Goal: Information Seeking & Learning: Learn about a topic

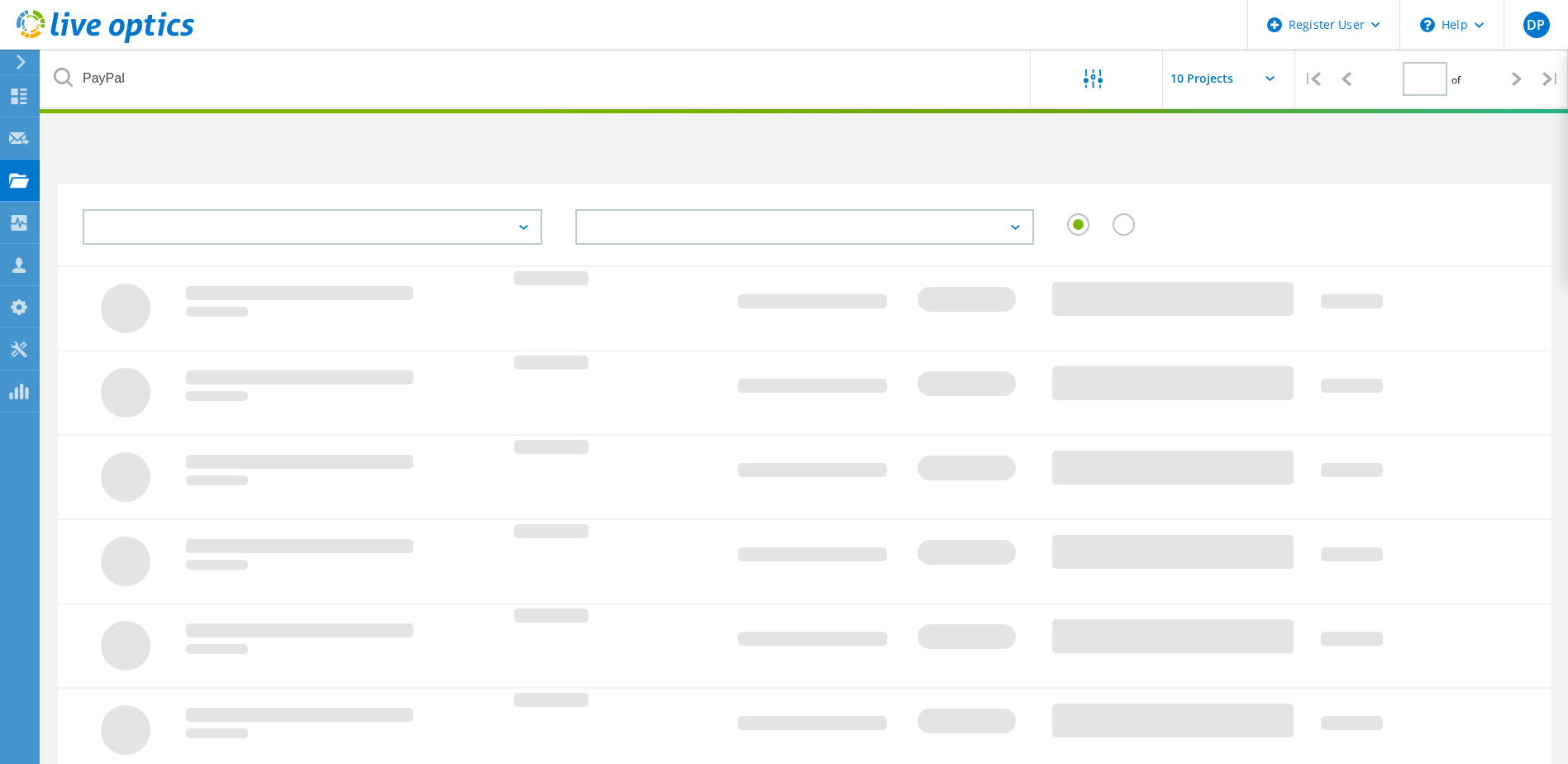
type input "1"
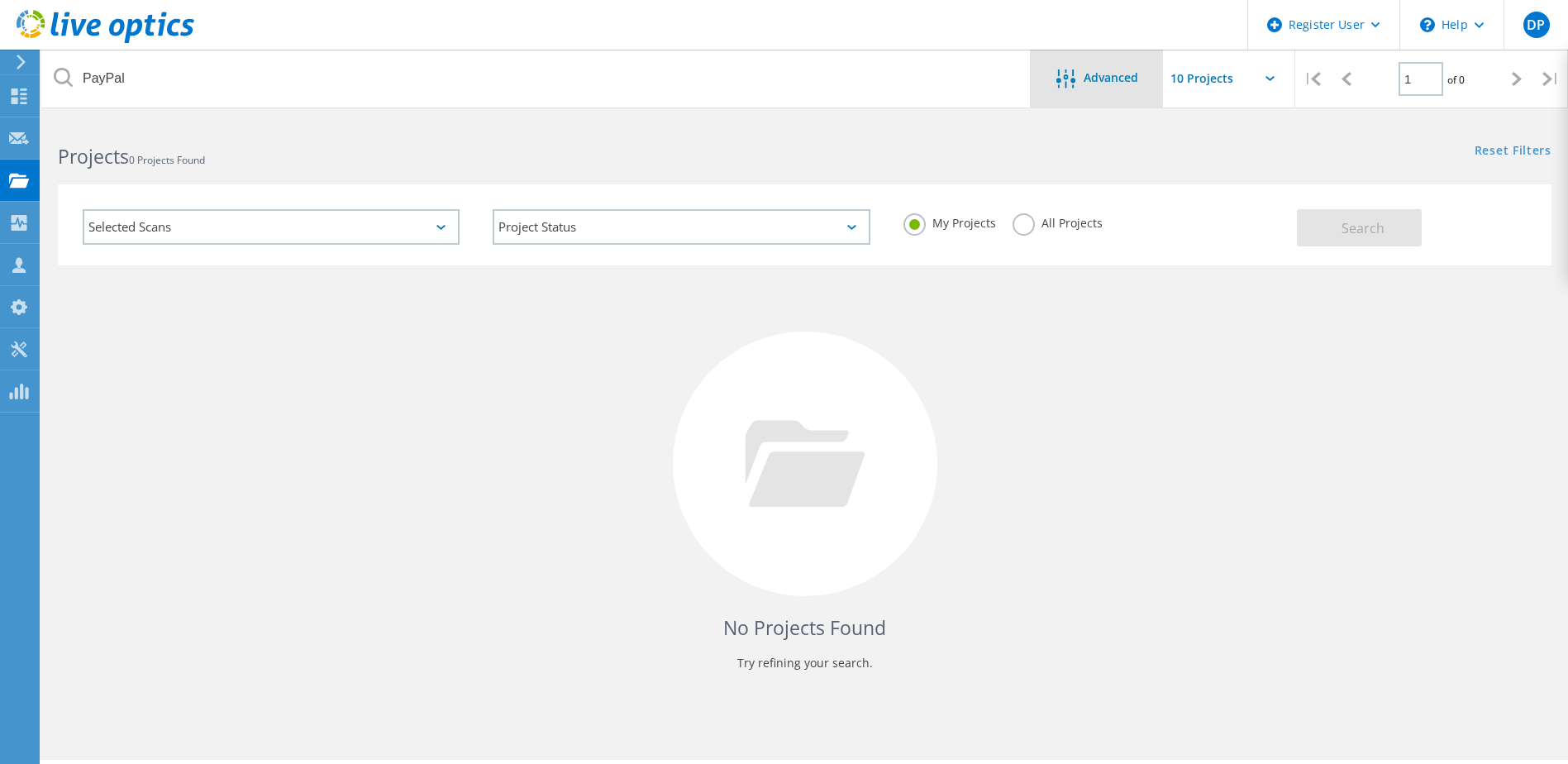
click at [1092, 83] on span "Advanced" at bounding box center [1111, 77] width 55 height 12
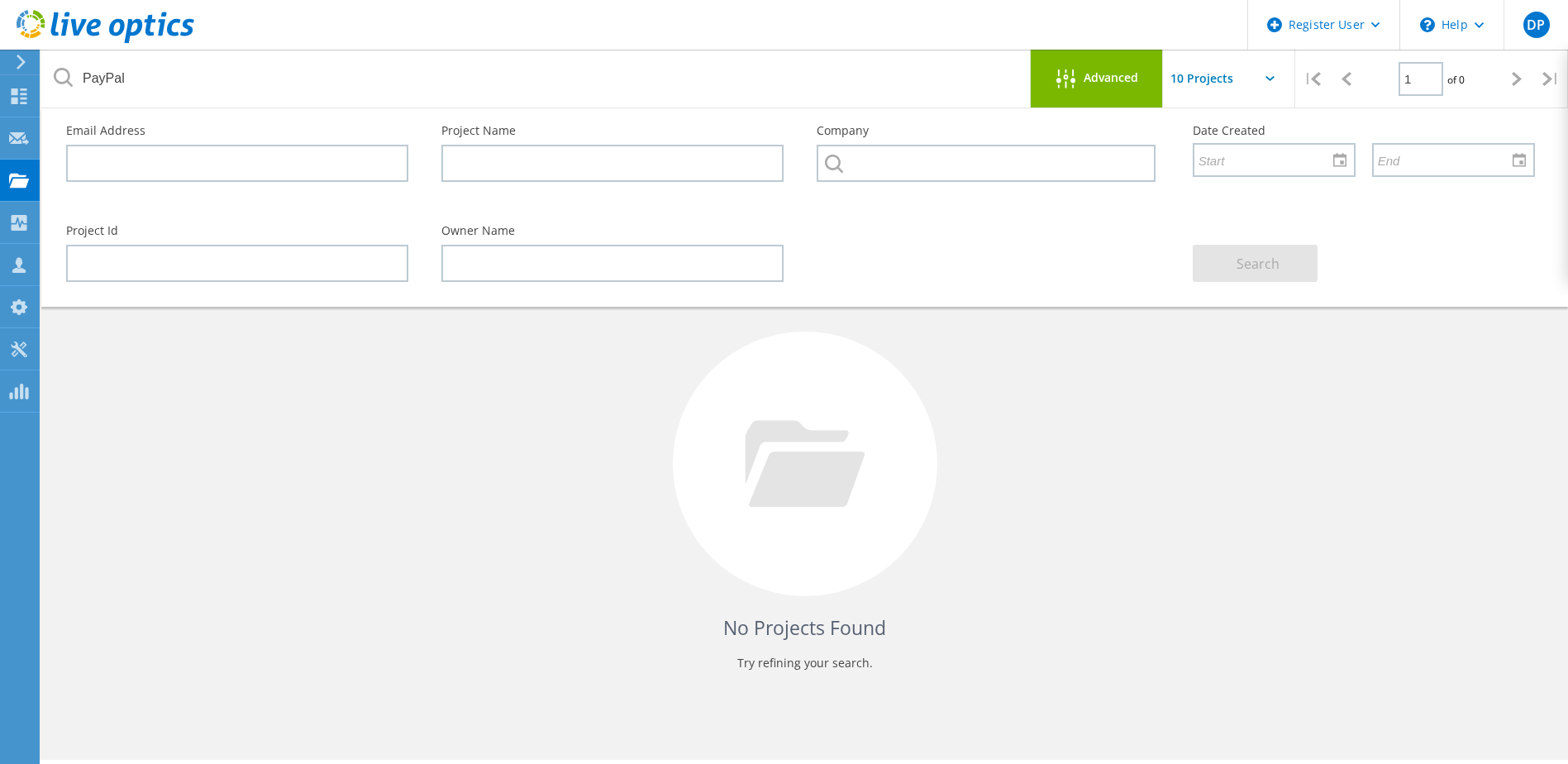
click at [1233, 376] on div "No Projects Found Try refining your search." at bounding box center [805, 478] width 1494 height 427
click at [1082, 78] on div at bounding box center [1070, 79] width 27 height 21
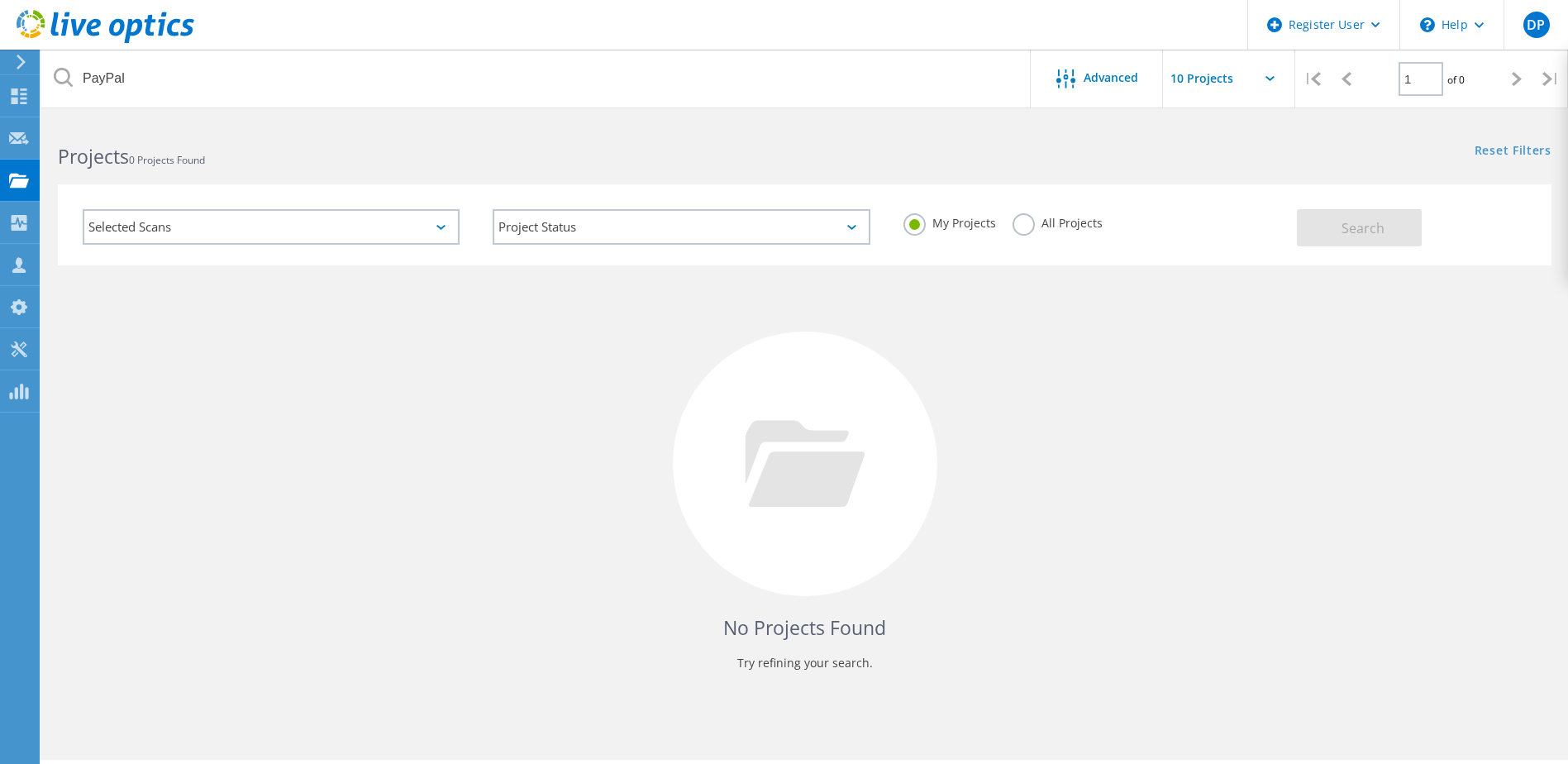
click at [1033, 416] on div "No Projects Found Try refining your search." at bounding box center [805, 478] width 1494 height 427
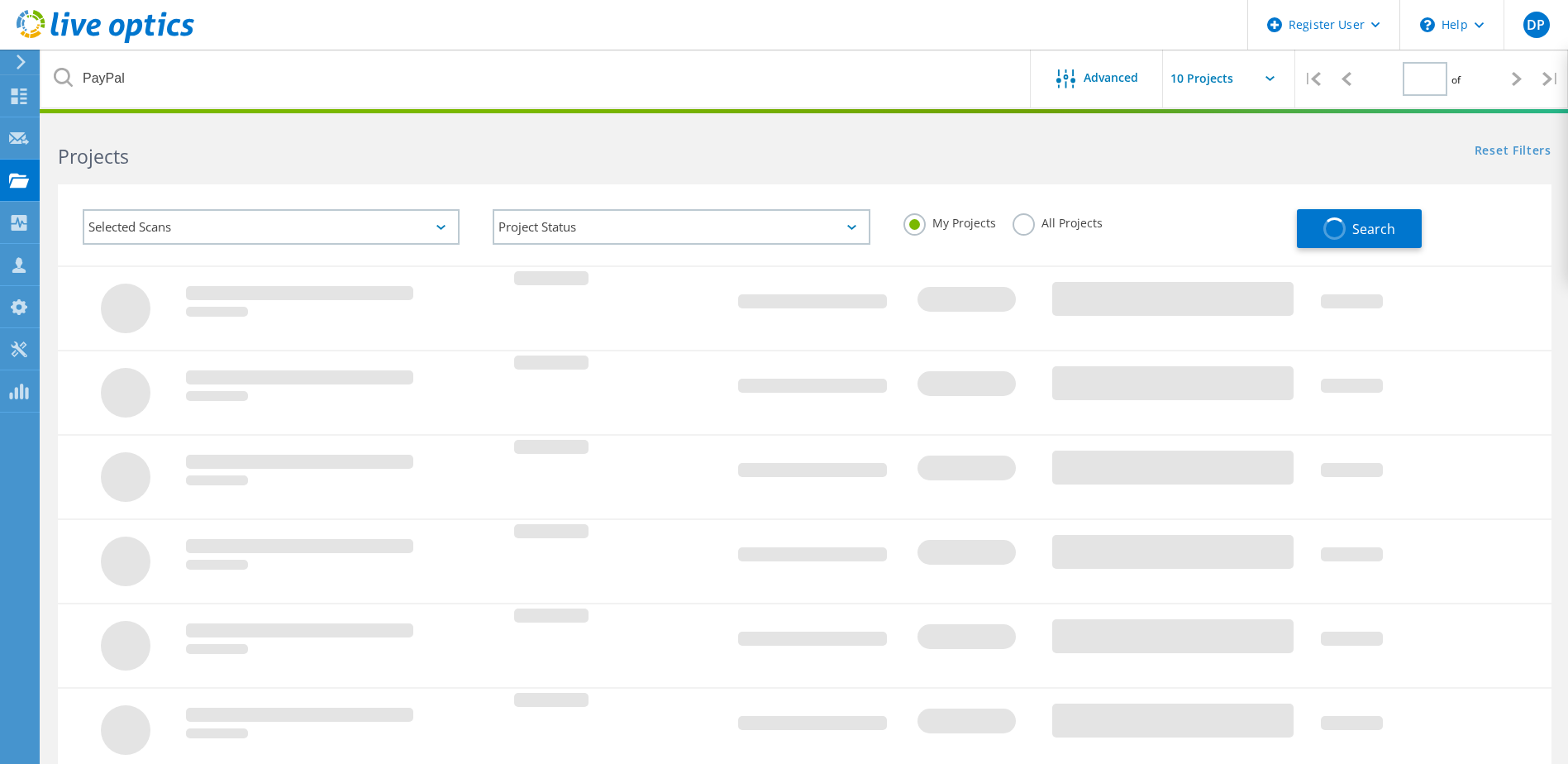
type input "1"
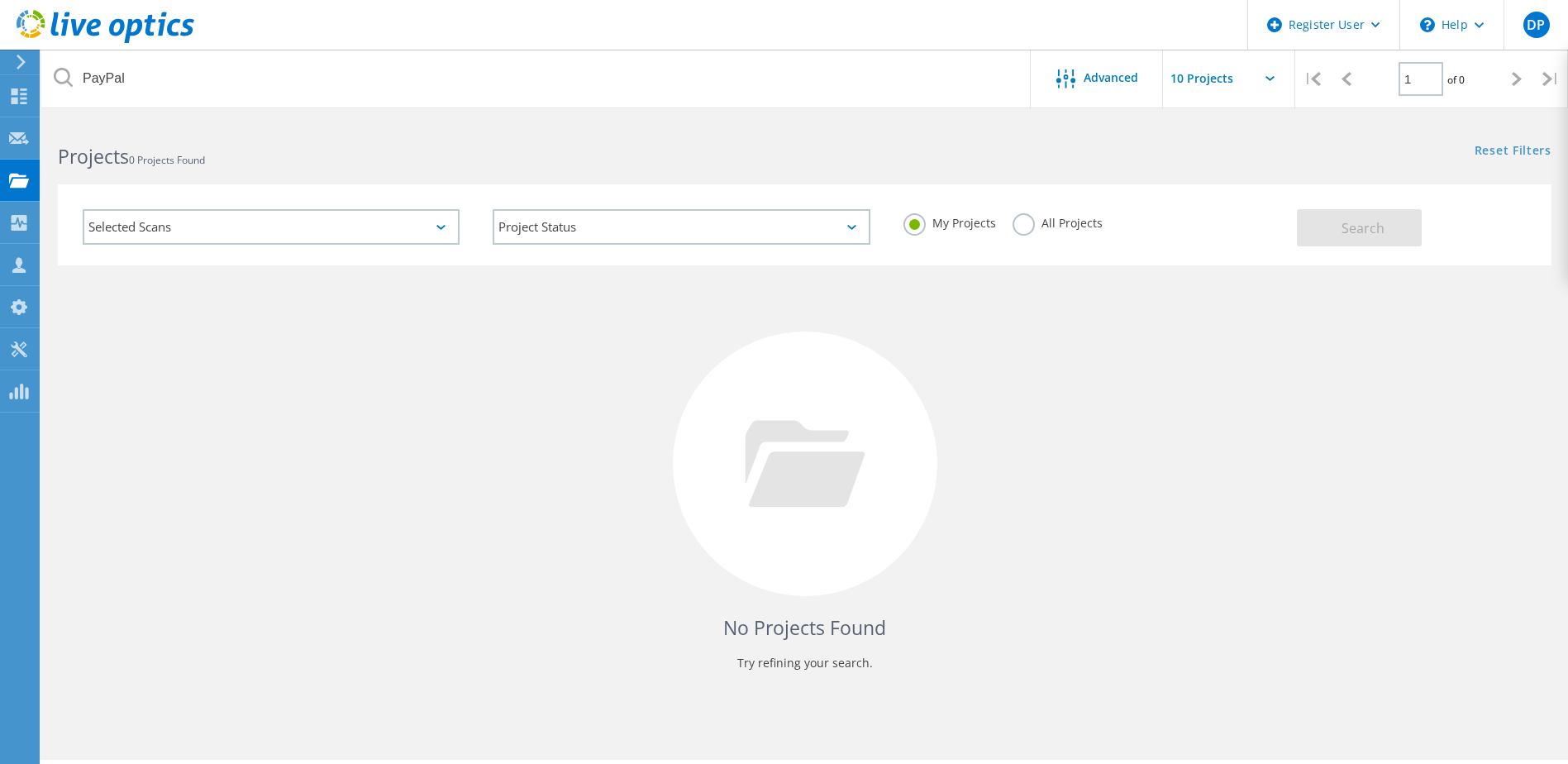
click at [1020, 224] on label "All Projects" at bounding box center [1057, 220] width 90 height 15
click at [0, 0] on input "All Projects" at bounding box center [0, 0] width 0 height 0
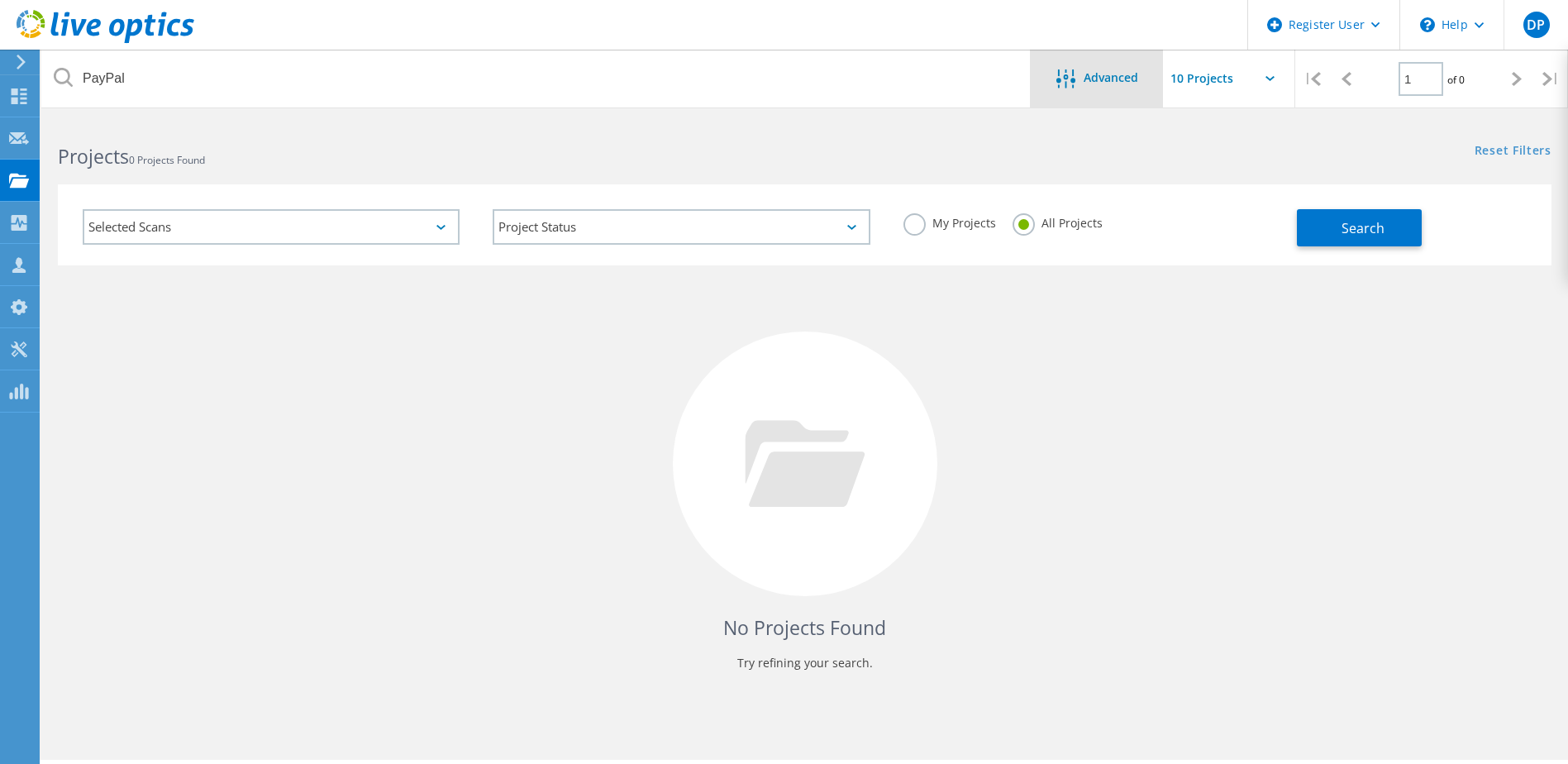
click at [1125, 93] on div "Advanced" at bounding box center [1097, 78] width 132 height 58
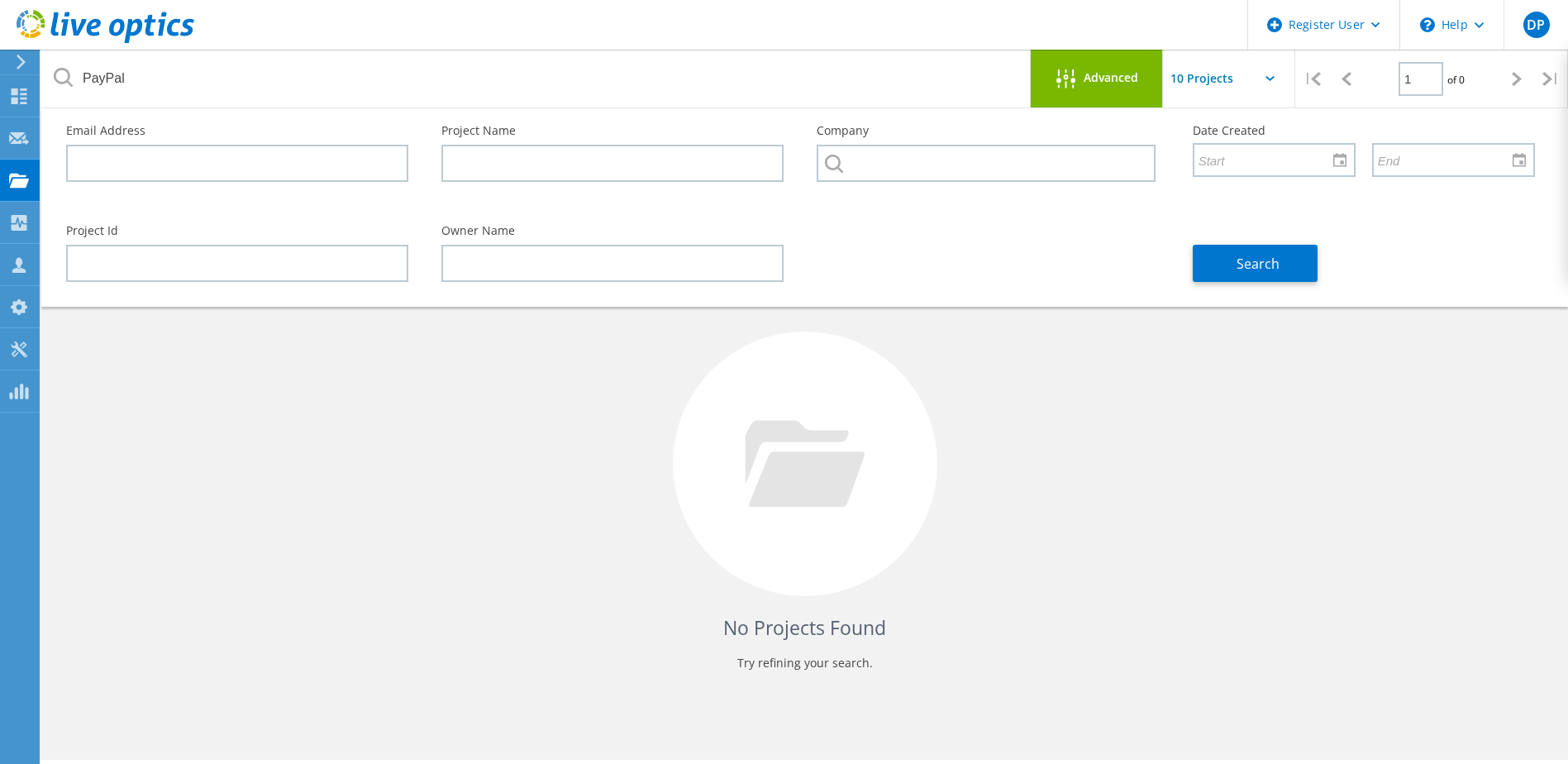
click at [1125, 93] on div "Advanced" at bounding box center [1097, 78] width 132 height 58
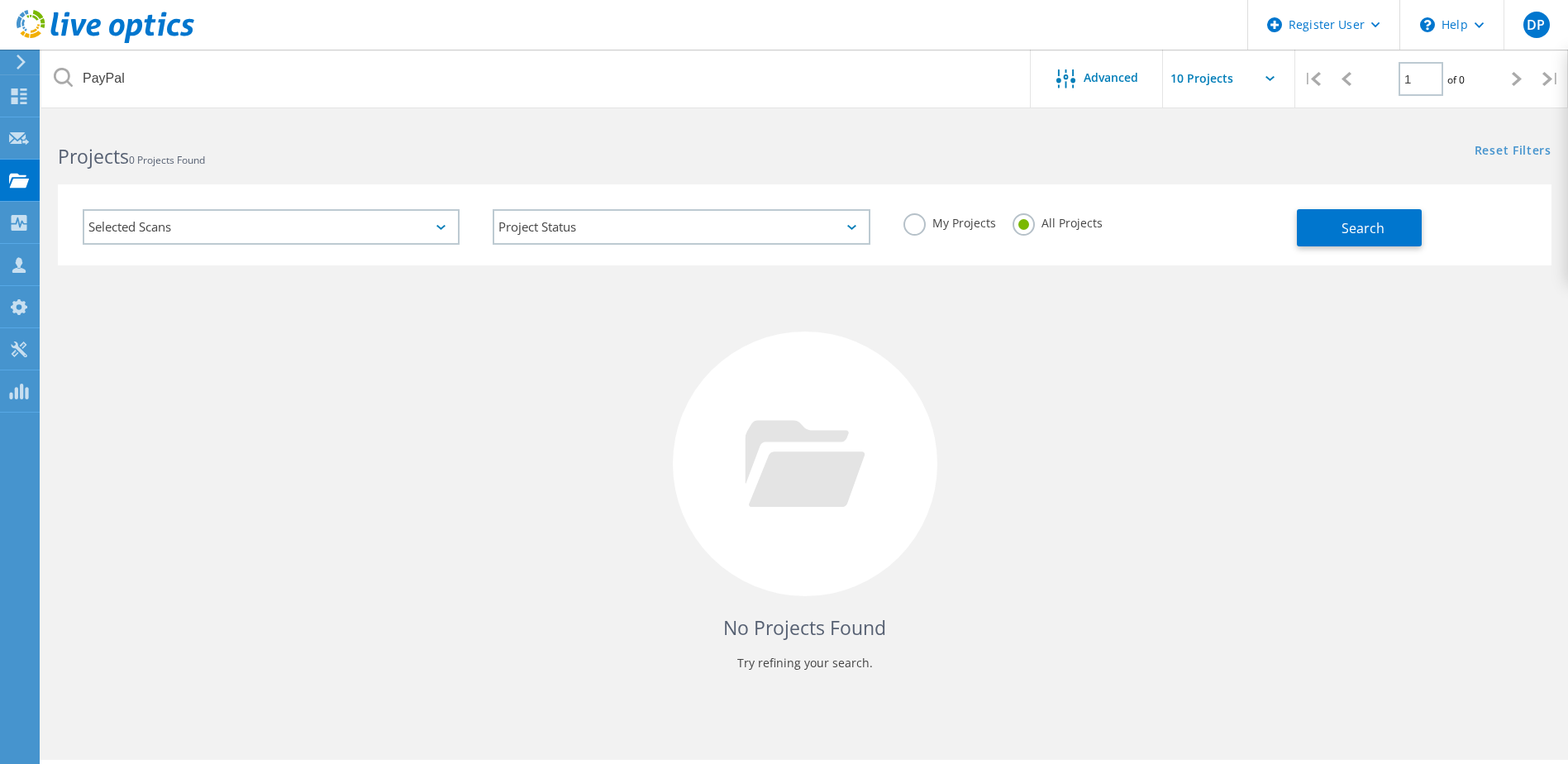
click at [1232, 87] on input "text" at bounding box center [1246, 78] width 165 height 58
click at [1234, 84] on input "text" at bounding box center [1246, 78] width 165 height 58
click at [466, 215] on div "Selected Scans" at bounding box center [272, 227] width 410 height 68
click at [450, 231] on div "Selected Scans" at bounding box center [271, 227] width 377 height 36
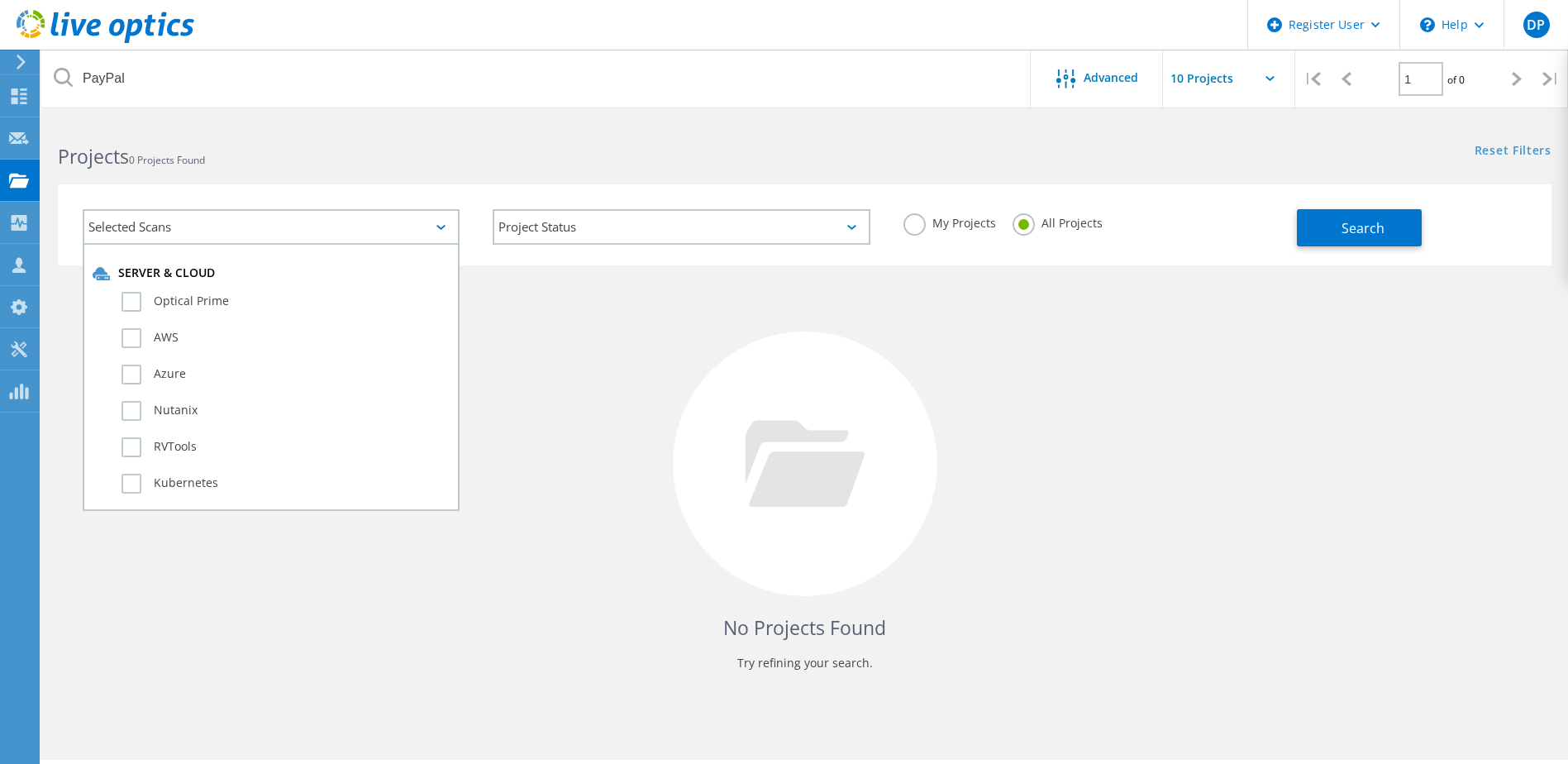
drag, startPoint x: 935, startPoint y: 372, endPoint x: 949, endPoint y: 372, distance: 14.0
click at [942, 372] on div "No Projects Found Try refining your search." at bounding box center [805, 478] width 1494 height 427
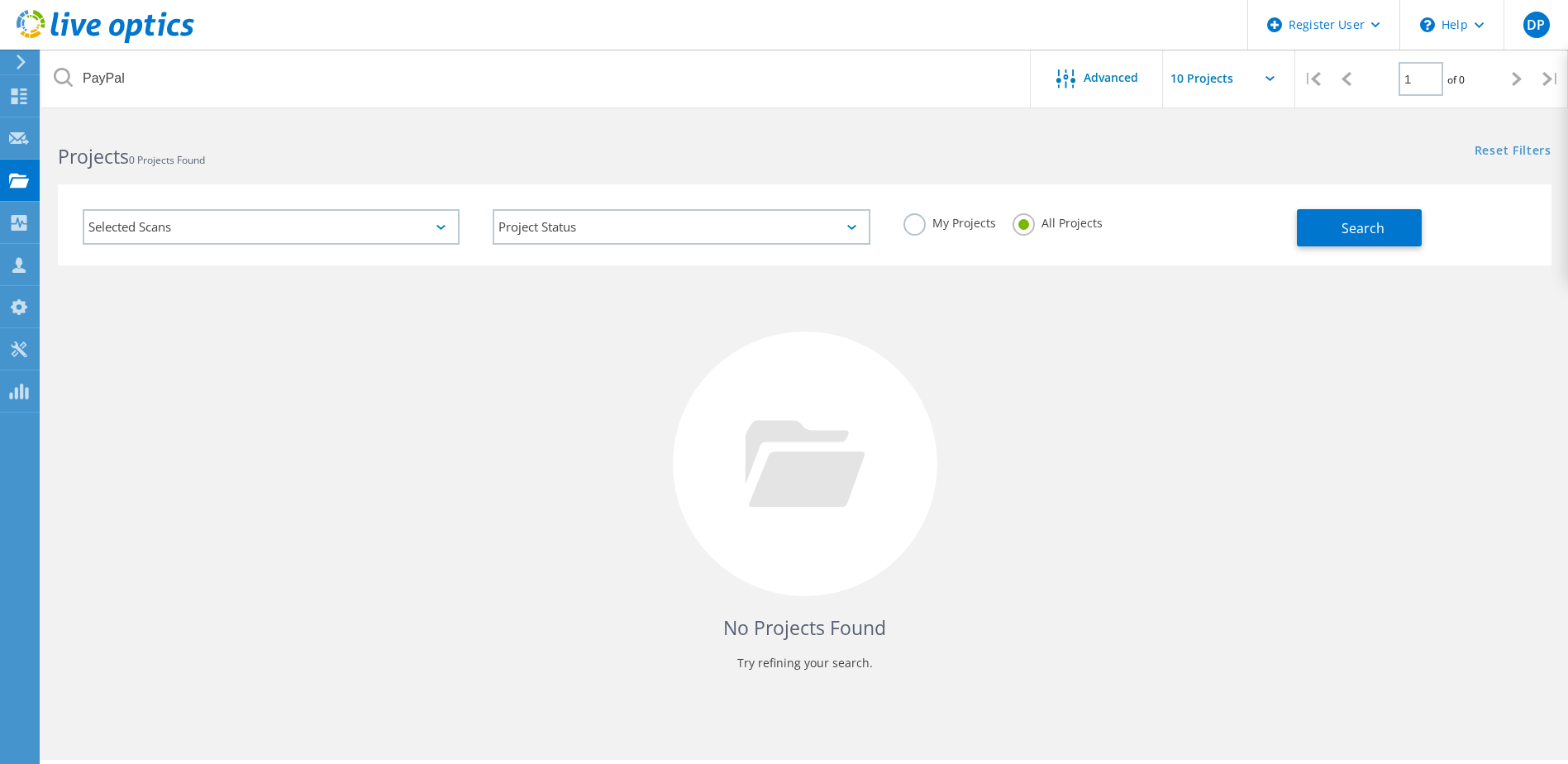
click at [914, 227] on label "My Projects" at bounding box center [949, 220] width 93 height 15
click at [0, 0] on input "My Projects" at bounding box center [0, 0] width 0 height 0
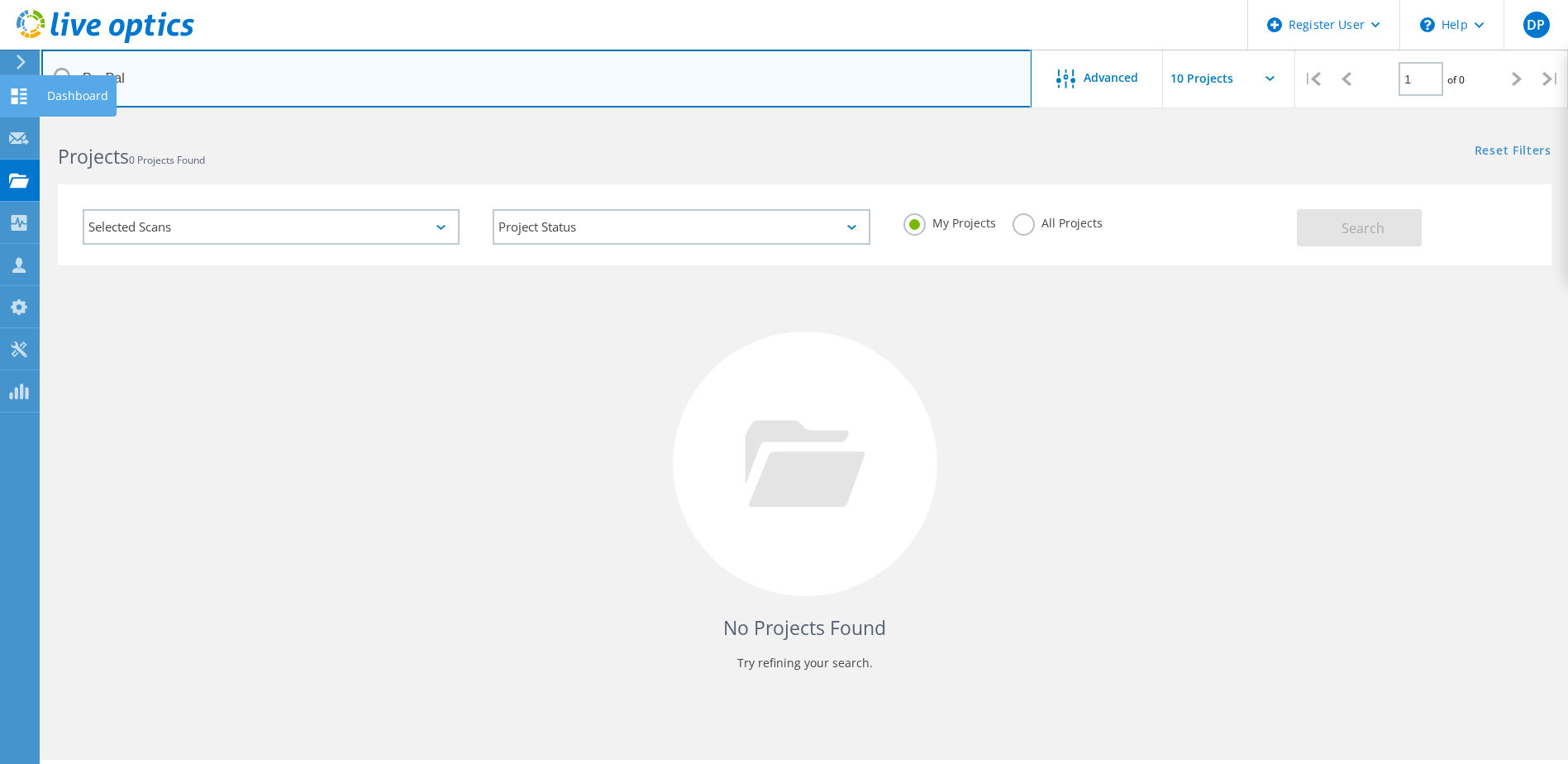
drag, startPoint x: 162, startPoint y: 74, endPoint x: 15, endPoint y: 77, distance: 147.0
click at [18, 120] on div "Register User \n Help Explore Helpful Articles Contact Support DP Dell User Dar…" at bounding box center [784, 464] width 1568 height 689
type input "P"
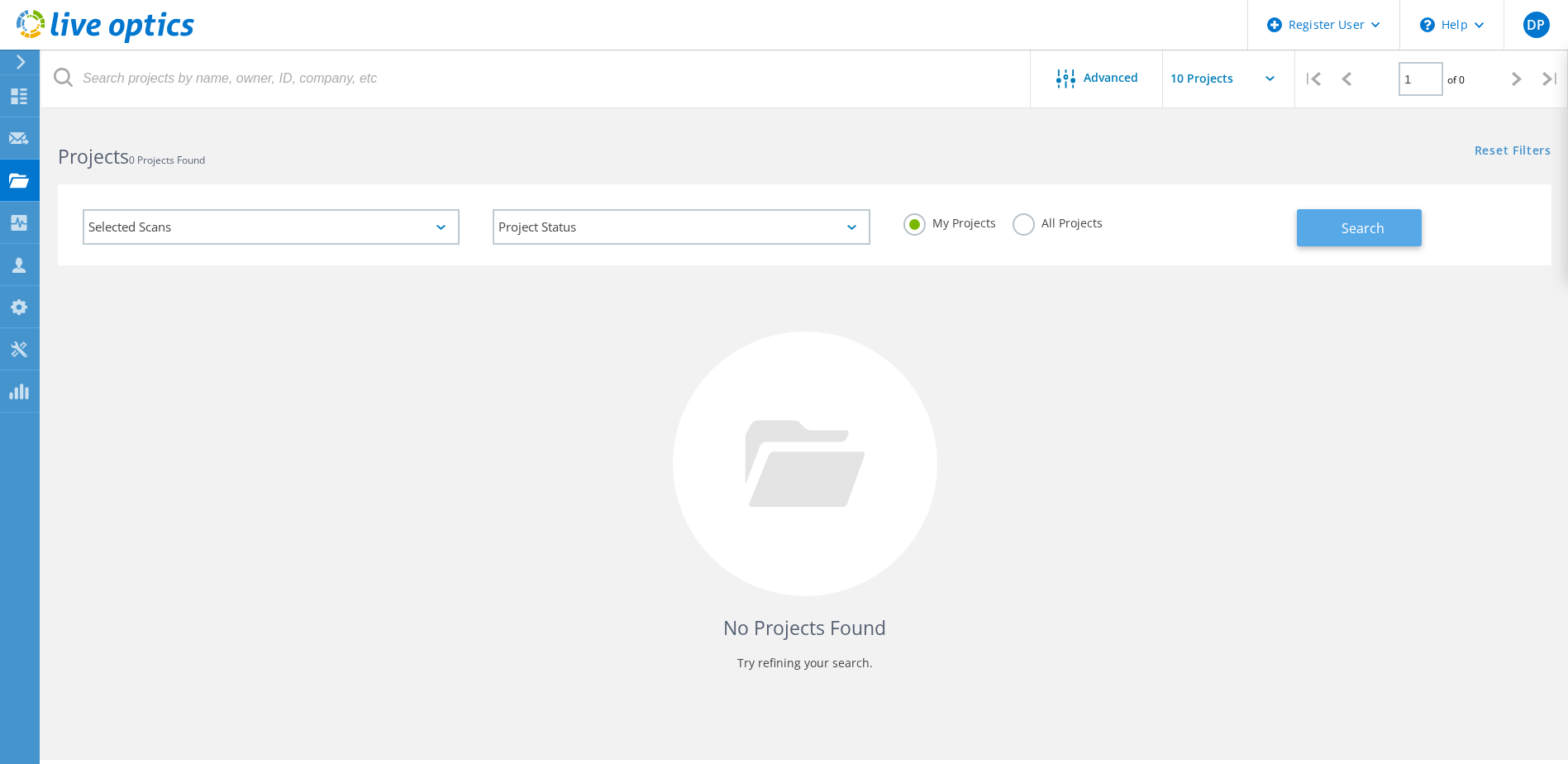
click at [1323, 216] on button "Search" at bounding box center [1359, 227] width 125 height 37
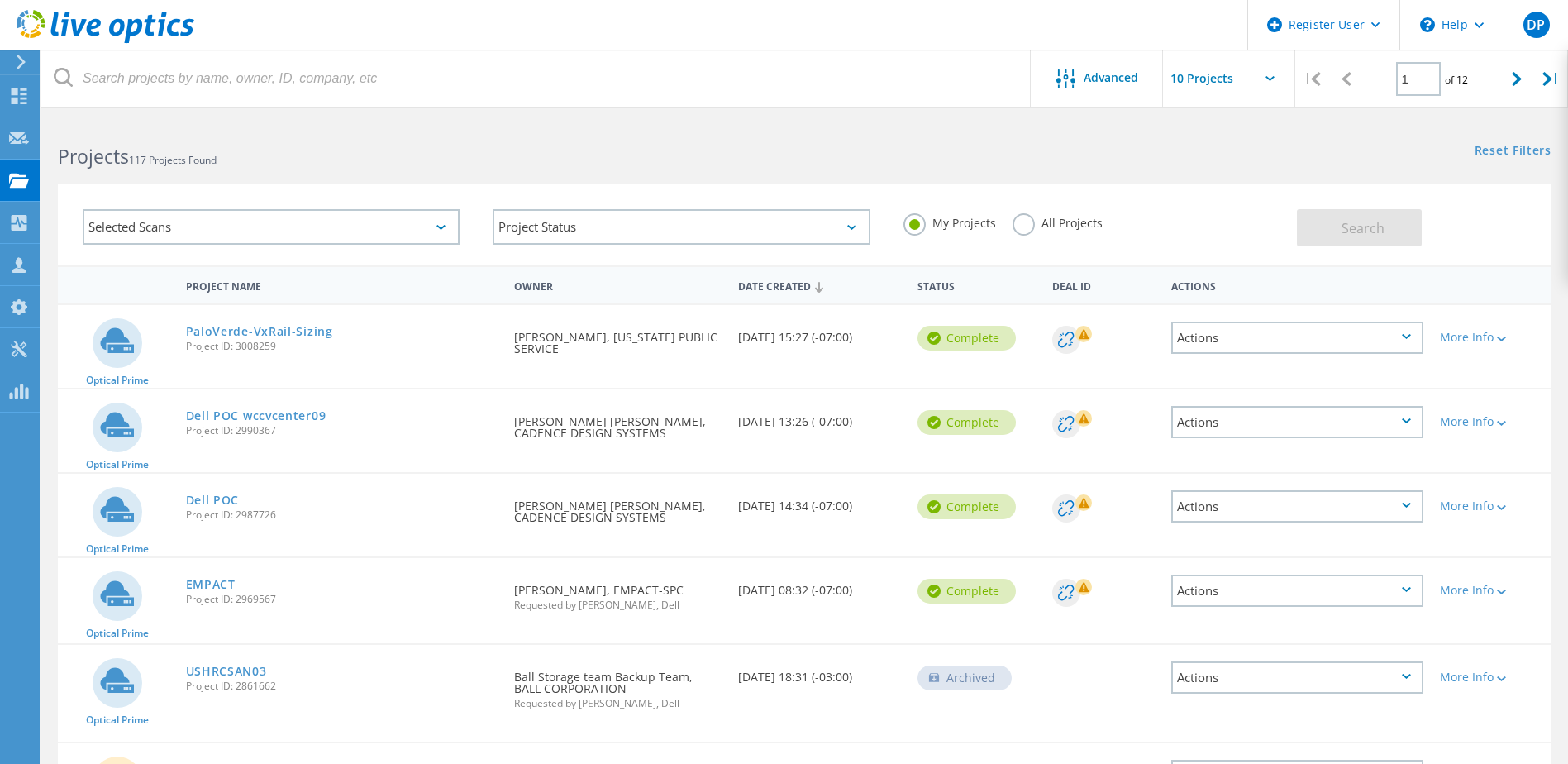
click at [791, 192] on div "Project Status In Progress Complete Published Anonymous Archived Error" at bounding box center [682, 227] width 410 height 68
click at [221, 582] on link "EMPACT" at bounding box center [210, 584] width 49 height 12
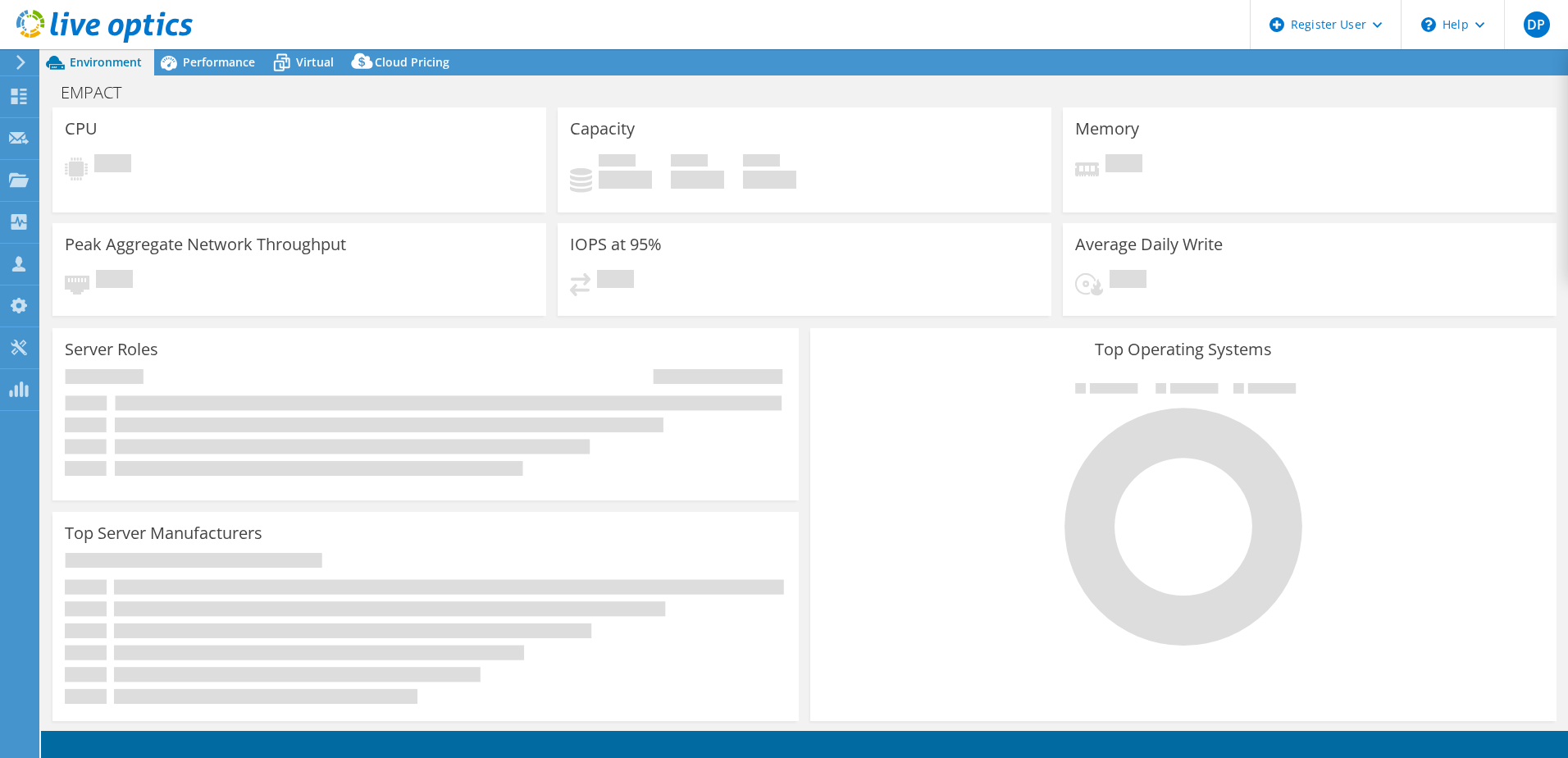
select select "USD"
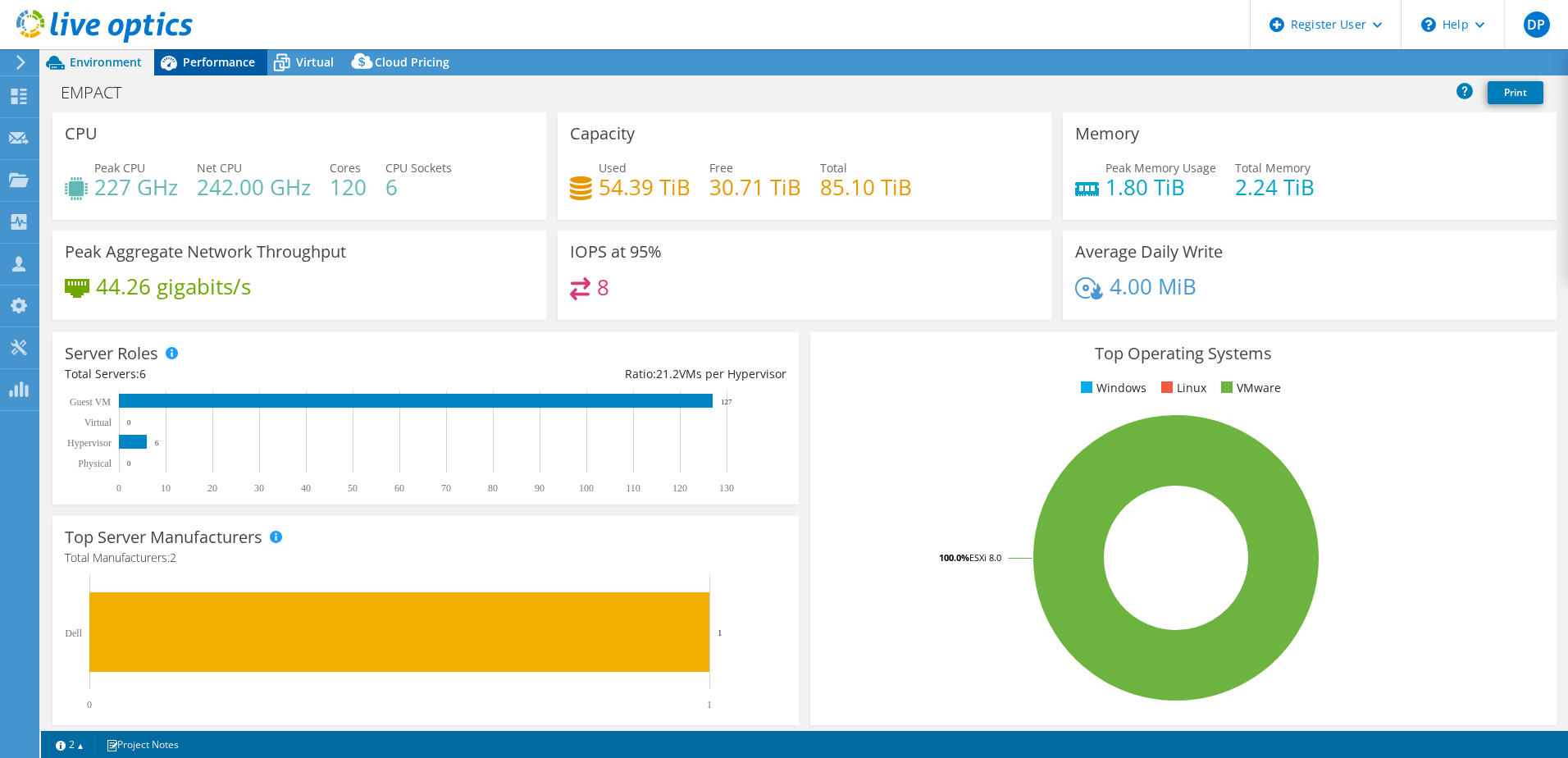
click at [227, 64] on span "Performance" at bounding box center [219, 62] width 72 height 15
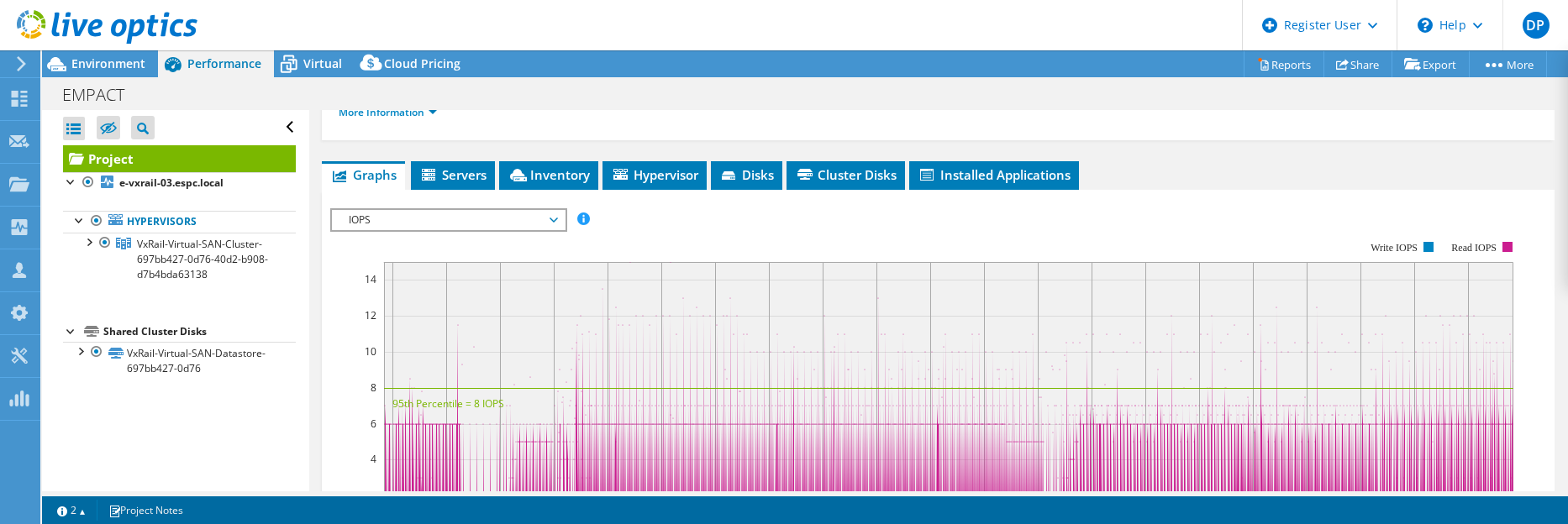
scroll to position [246, 0]
click at [376, 221] on span "IOPS" at bounding box center [448, 221] width 216 height 20
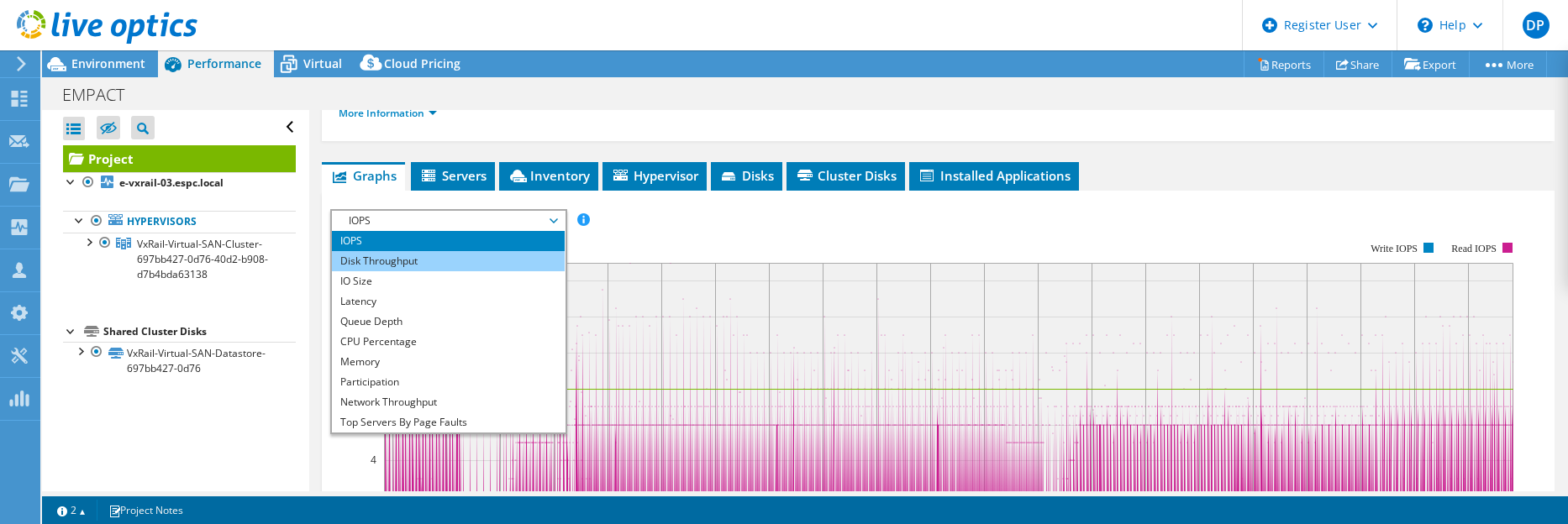
click at [375, 259] on li "Disk Throughput" at bounding box center [448, 261] width 233 height 20
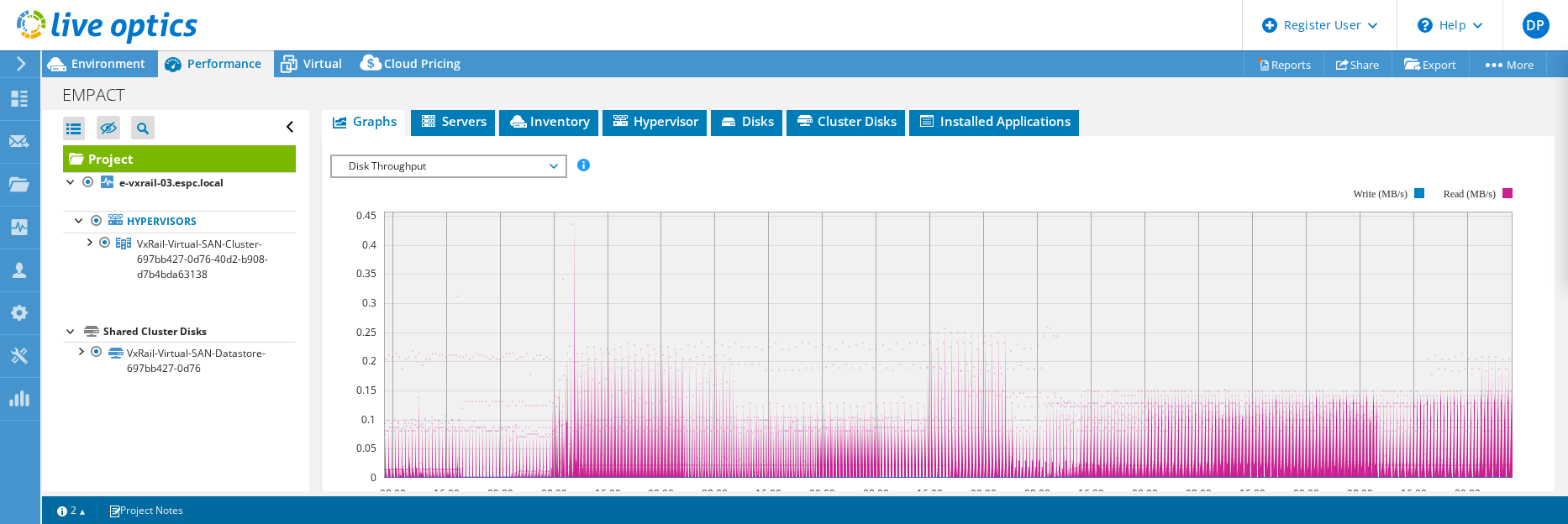
scroll to position [330, 0]
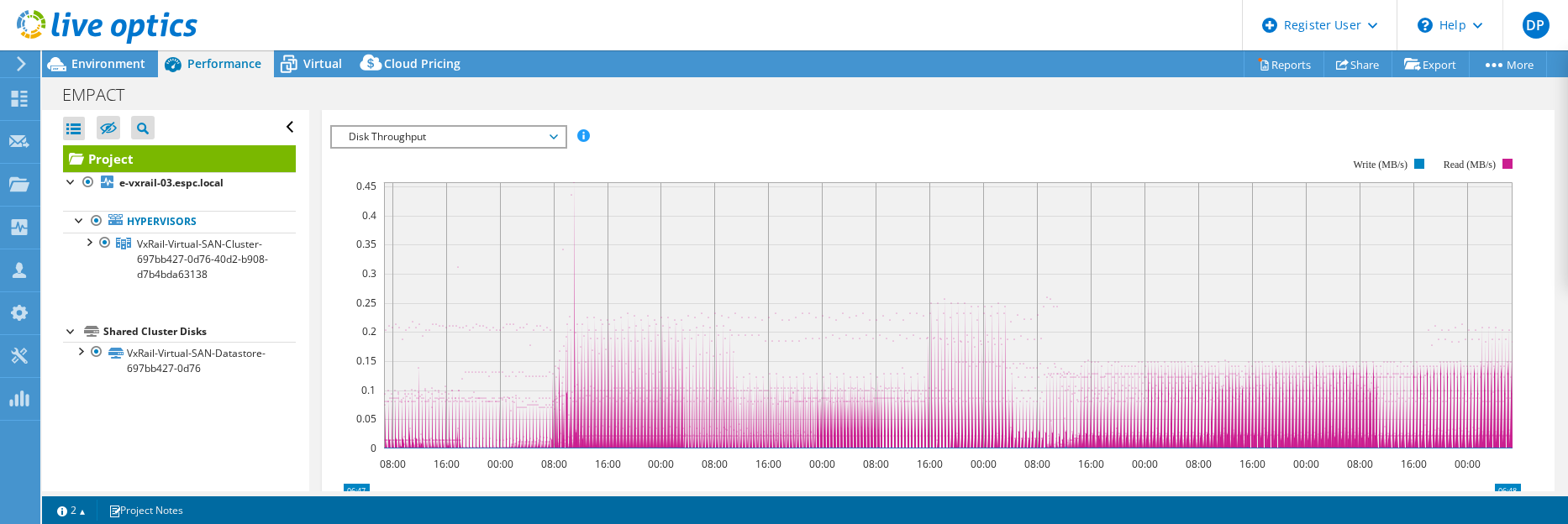
click at [503, 139] on span "Disk Throughput" at bounding box center [448, 137] width 216 height 20
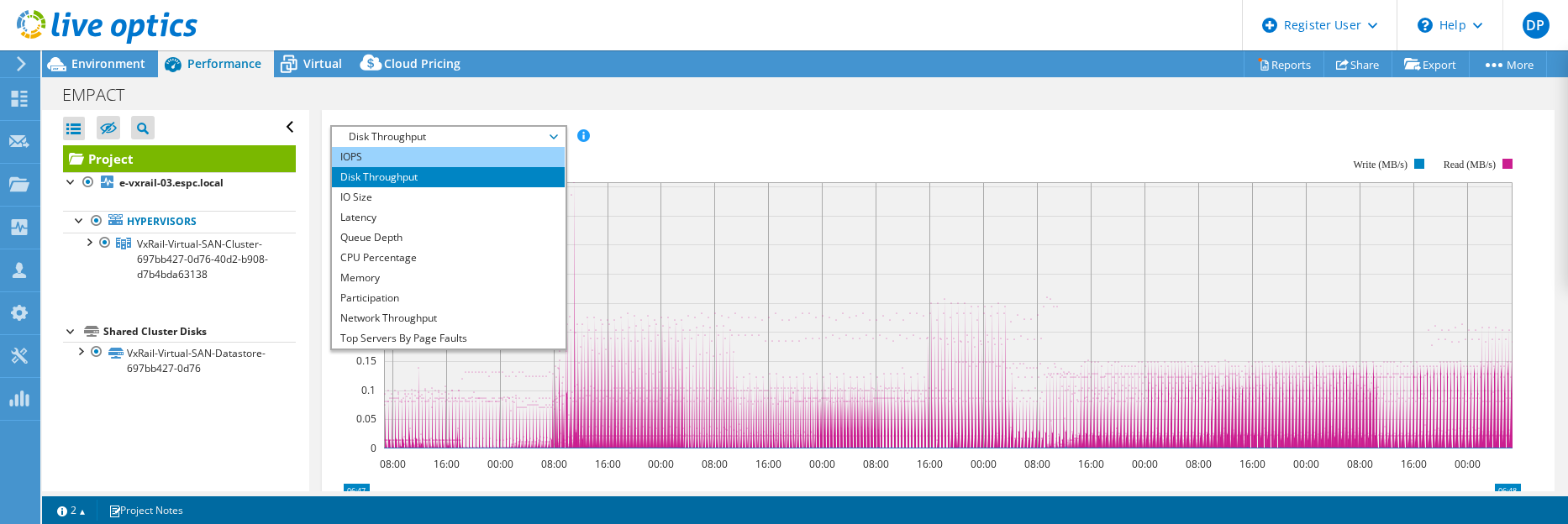
click at [415, 163] on li "IOPS" at bounding box center [448, 157] width 233 height 20
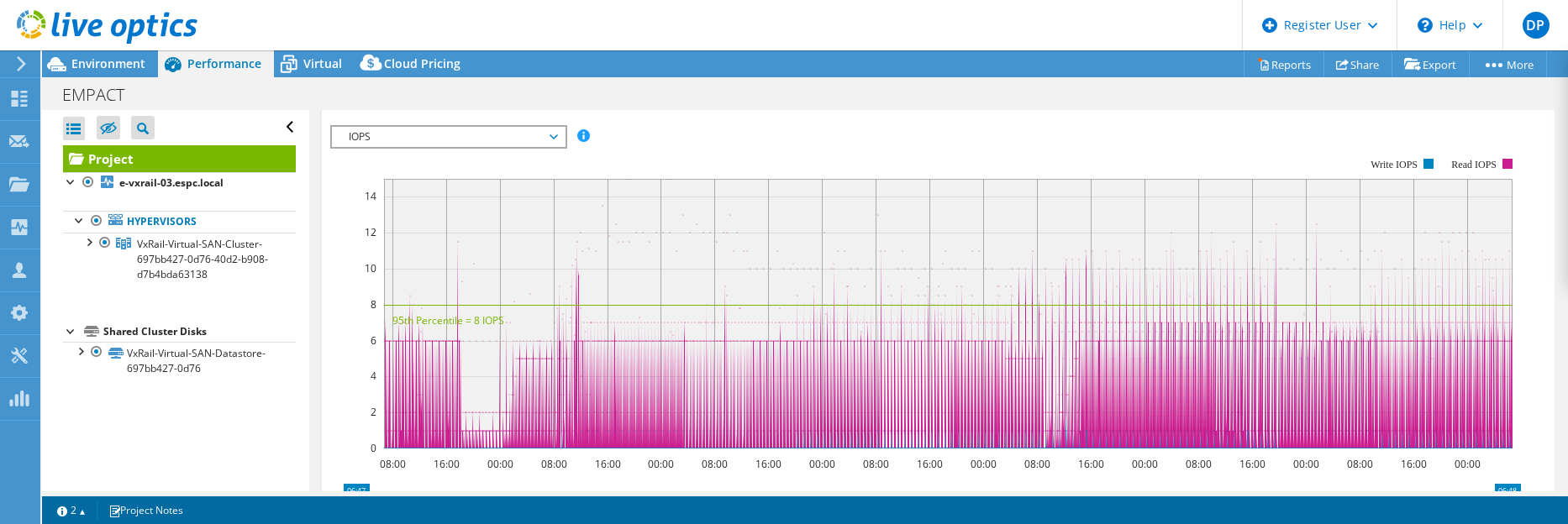
click at [449, 141] on span "IOPS" at bounding box center [448, 137] width 216 height 20
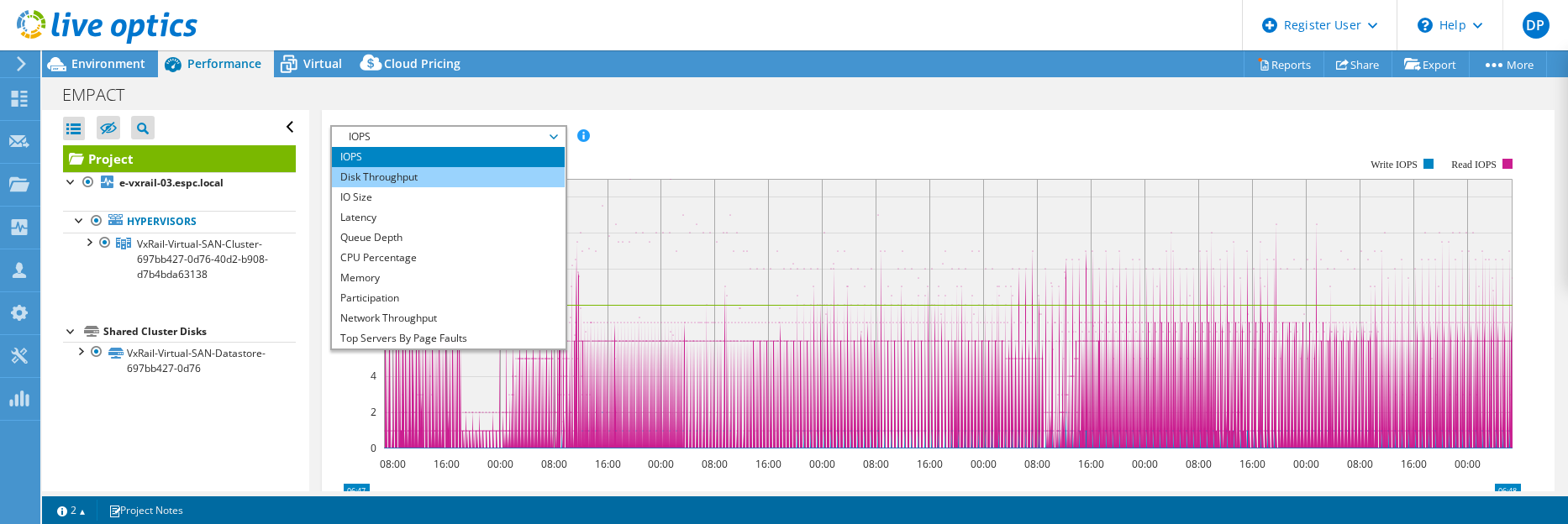
click at [430, 179] on li "Disk Throughput" at bounding box center [448, 177] width 233 height 20
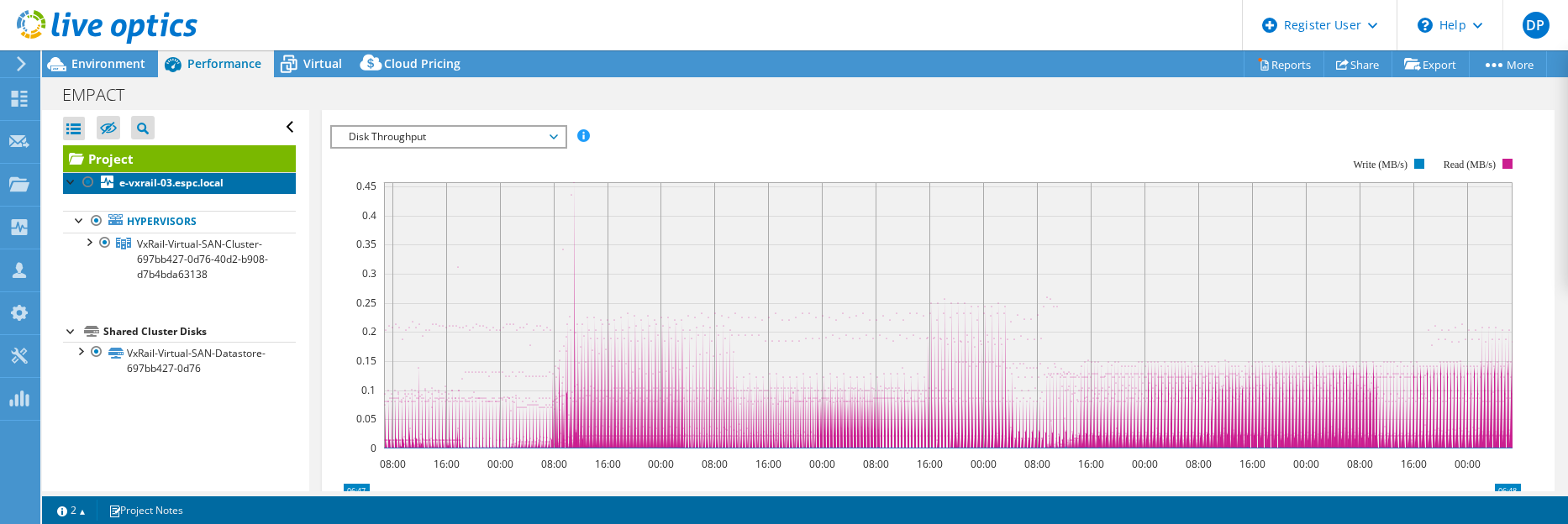
click at [136, 183] on b "e-vxrail-03.espc.local" at bounding box center [172, 183] width 104 height 15
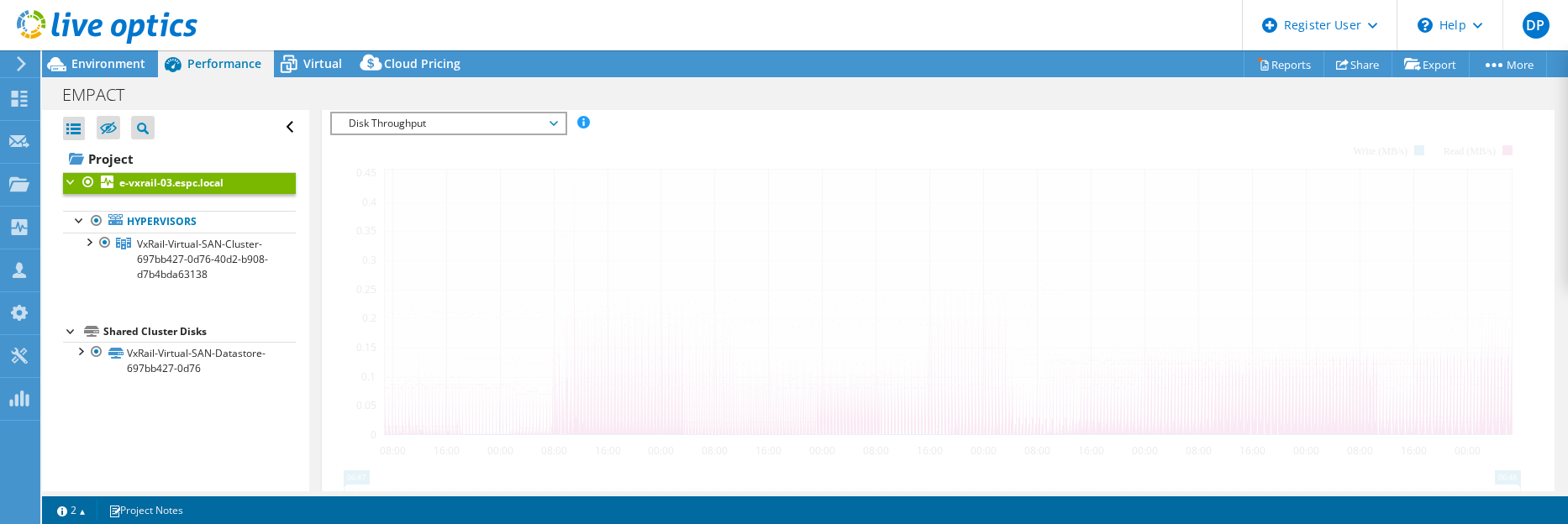
scroll to position [313, 0]
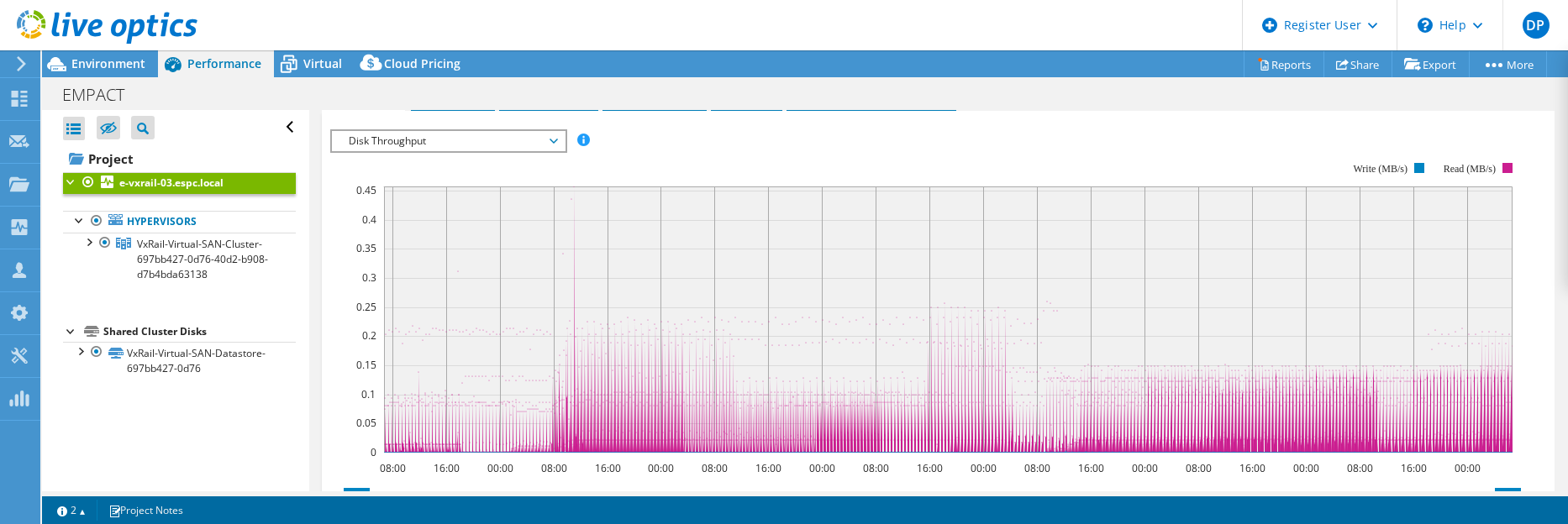
click at [483, 138] on span "Disk Throughput" at bounding box center [448, 141] width 216 height 20
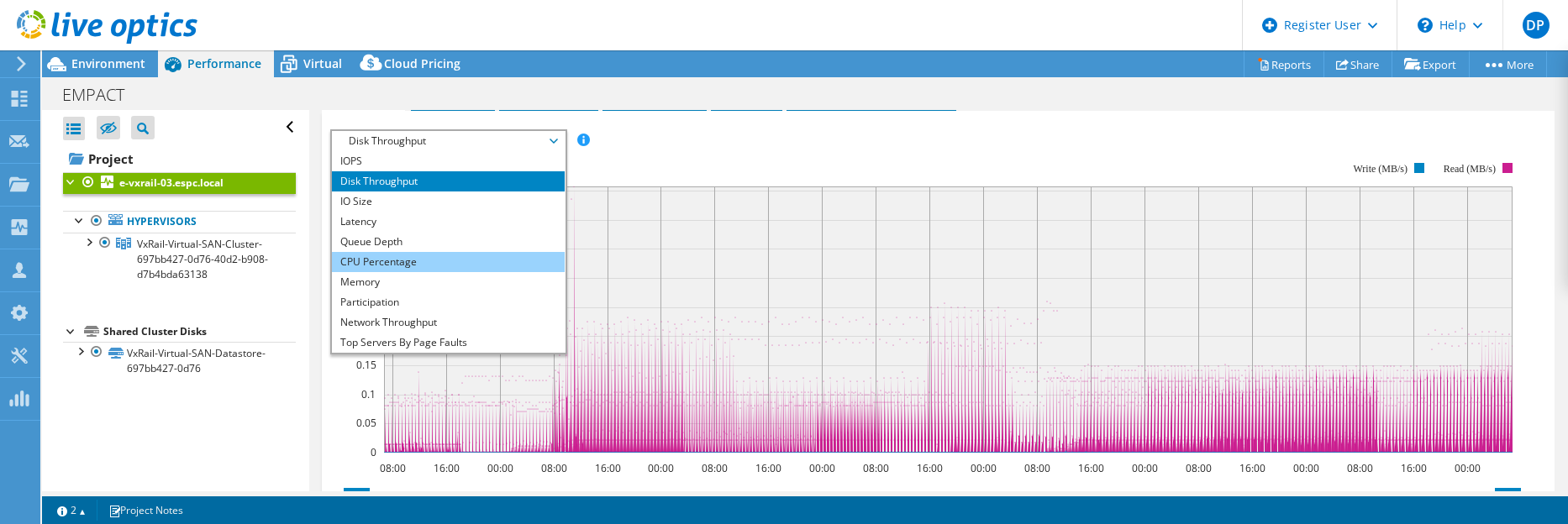
click at [390, 261] on li "CPU Percentage" at bounding box center [448, 262] width 233 height 20
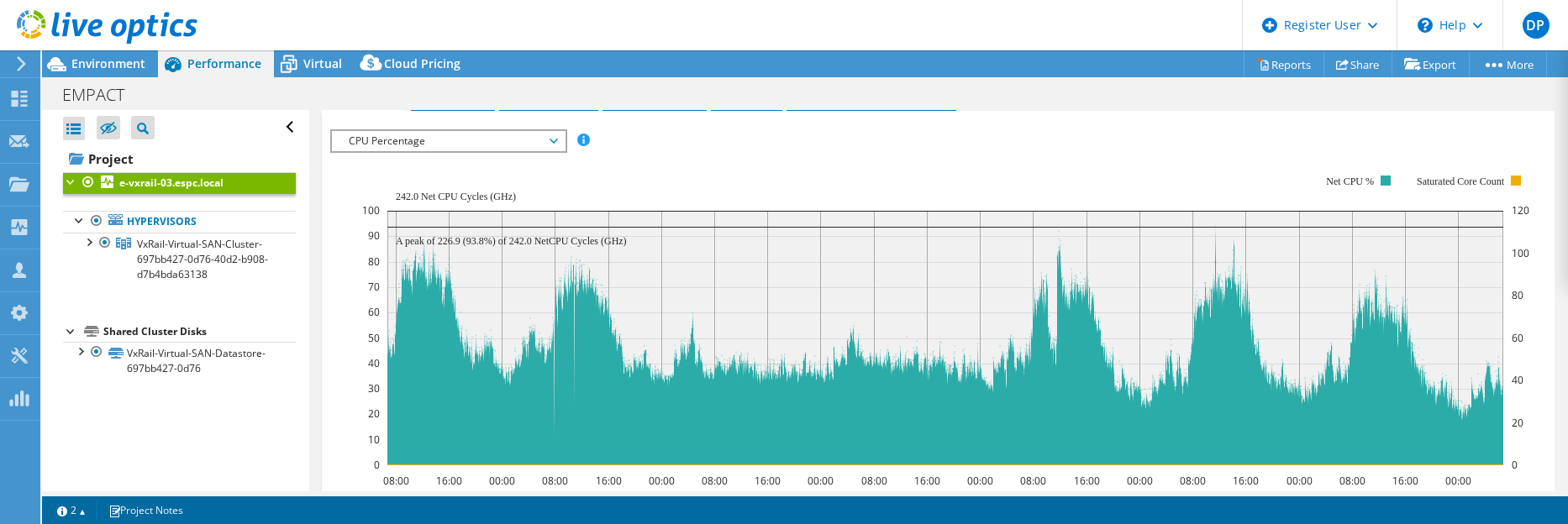
click at [545, 136] on span "CPU Percentage" at bounding box center [448, 141] width 216 height 20
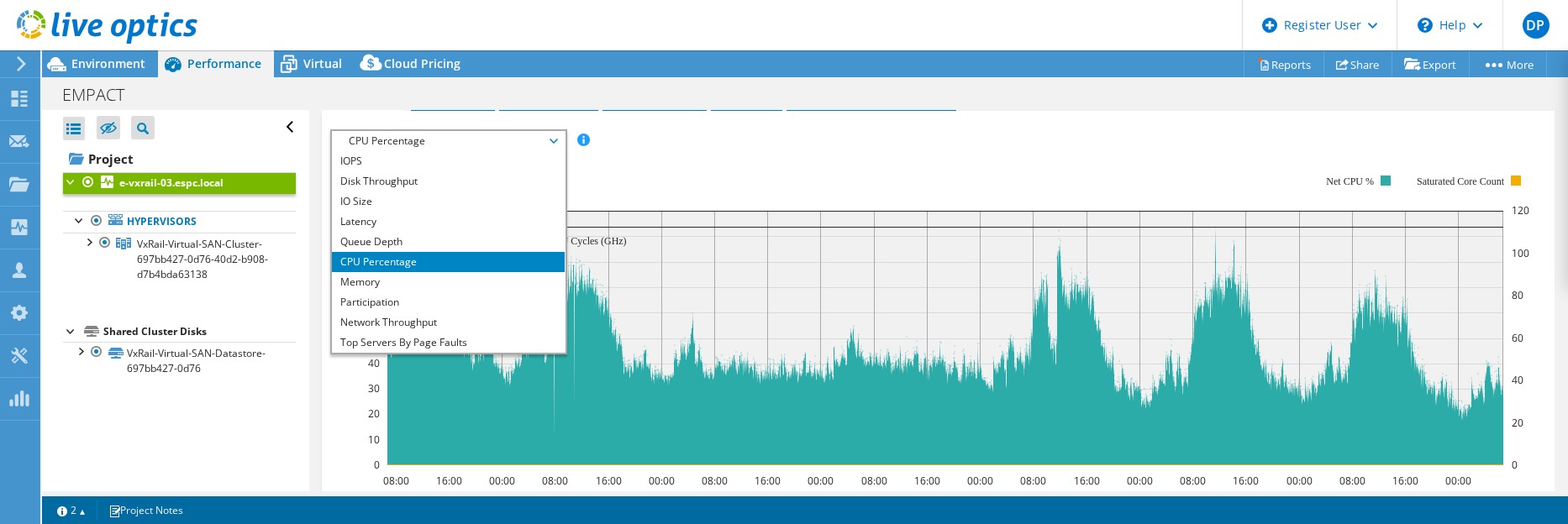
click at [554, 136] on span "CPU Percentage" at bounding box center [448, 141] width 216 height 20
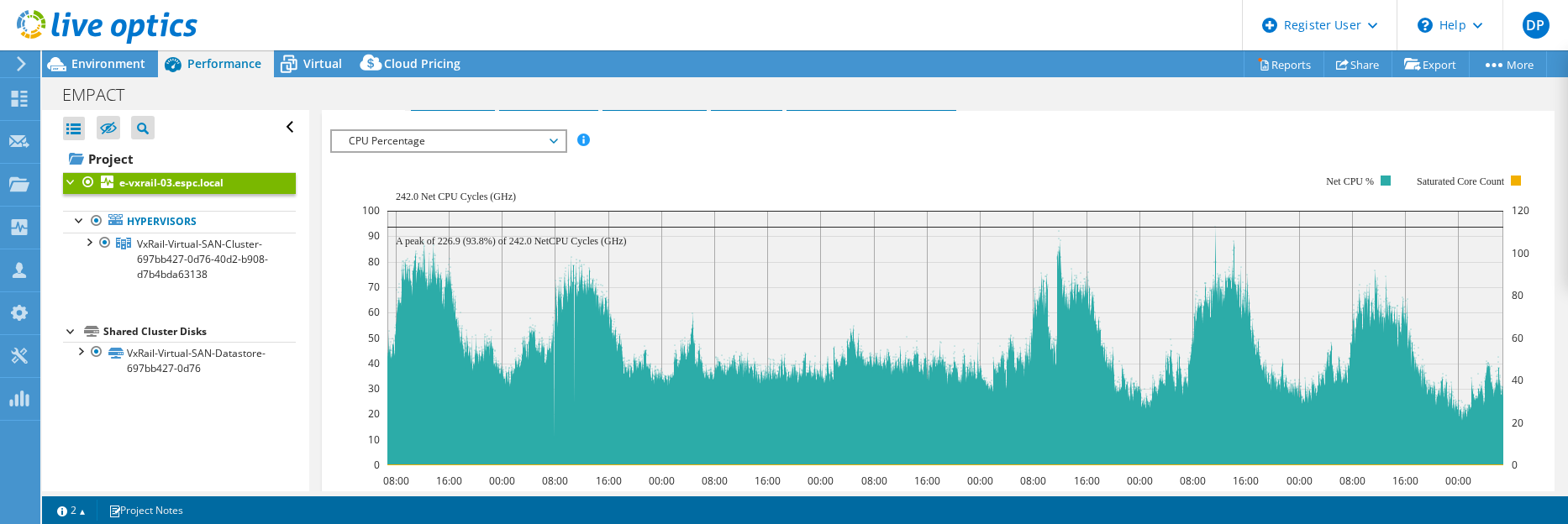
click at [549, 139] on span "CPU Percentage" at bounding box center [448, 141] width 216 height 20
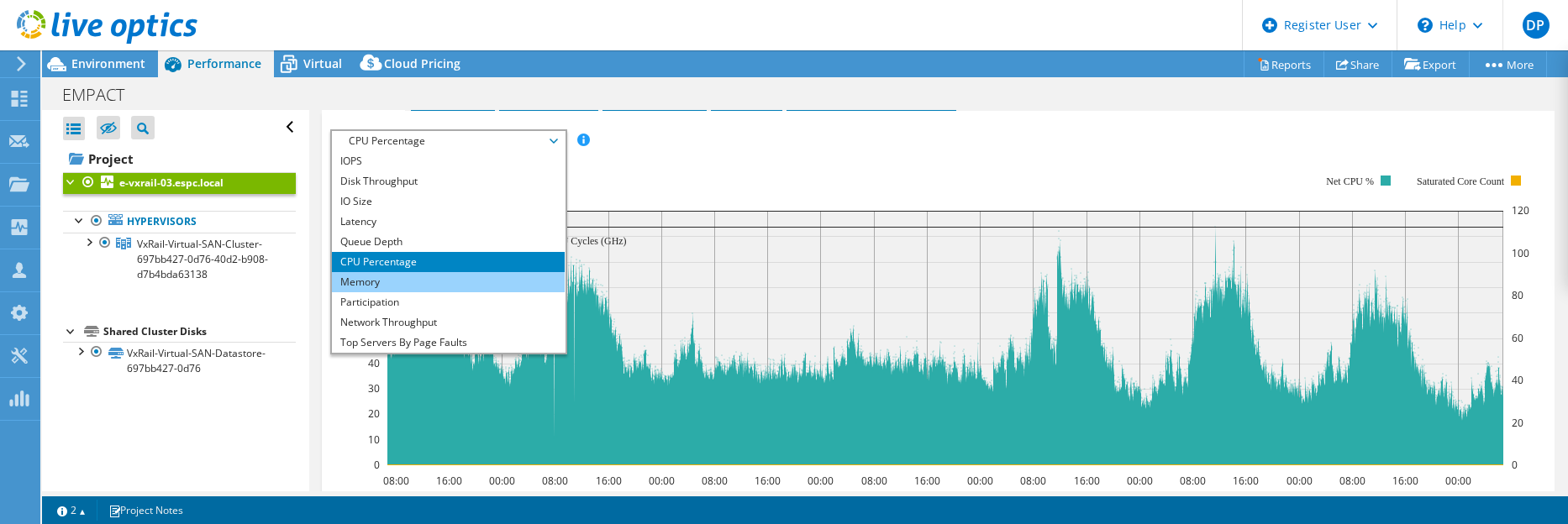
click at [380, 277] on li "Memory" at bounding box center [448, 282] width 233 height 20
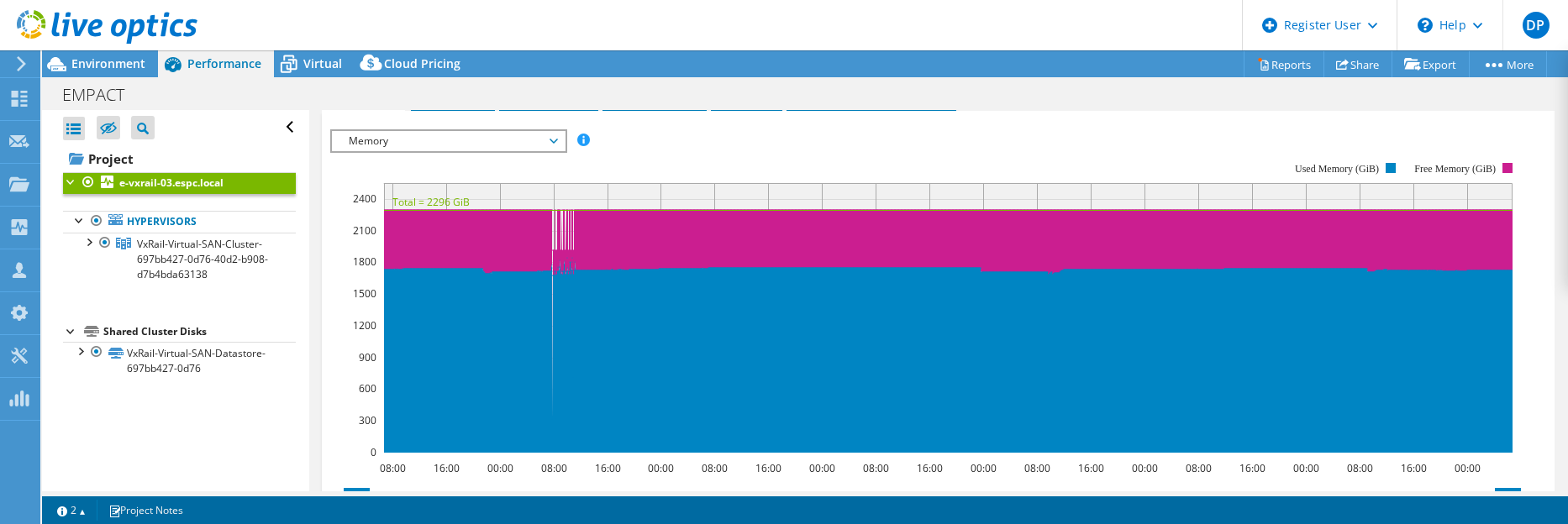
click at [558, 131] on span "Memory" at bounding box center [448, 141] width 233 height 20
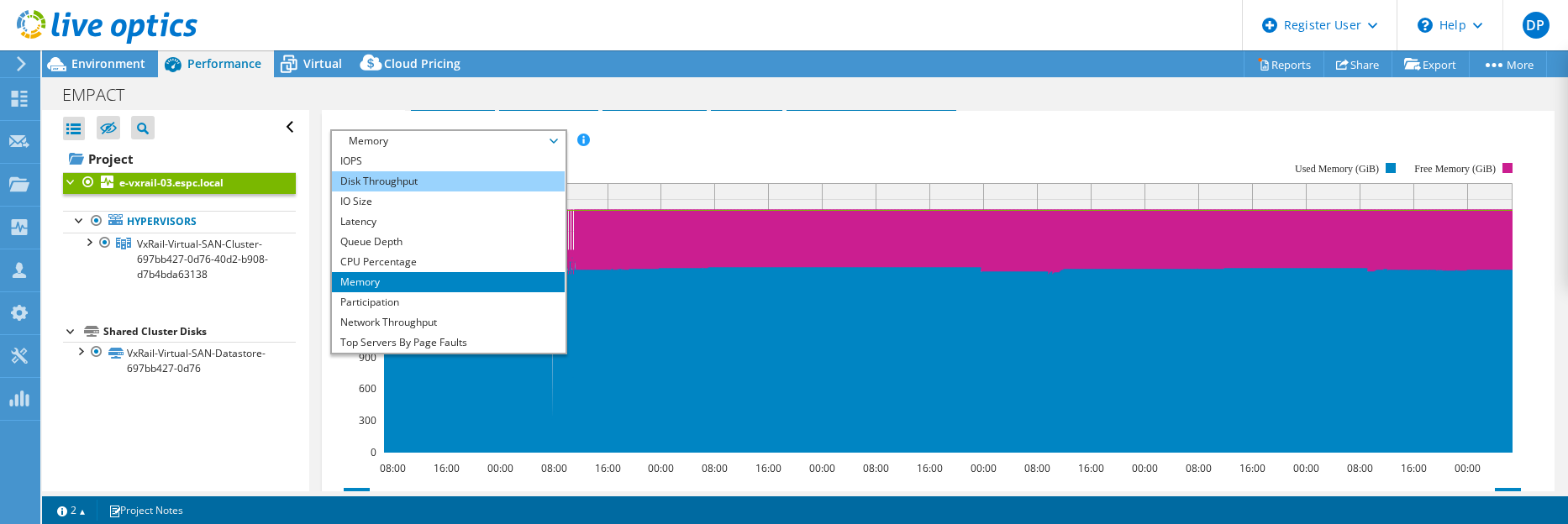
drag, startPoint x: 435, startPoint y: 175, endPoint x: 454, endPoint y: 175, distance: 19.0
click at [435, 175] on li "Disk Throughput" at bounding box center [448, 182] width 233 height 20
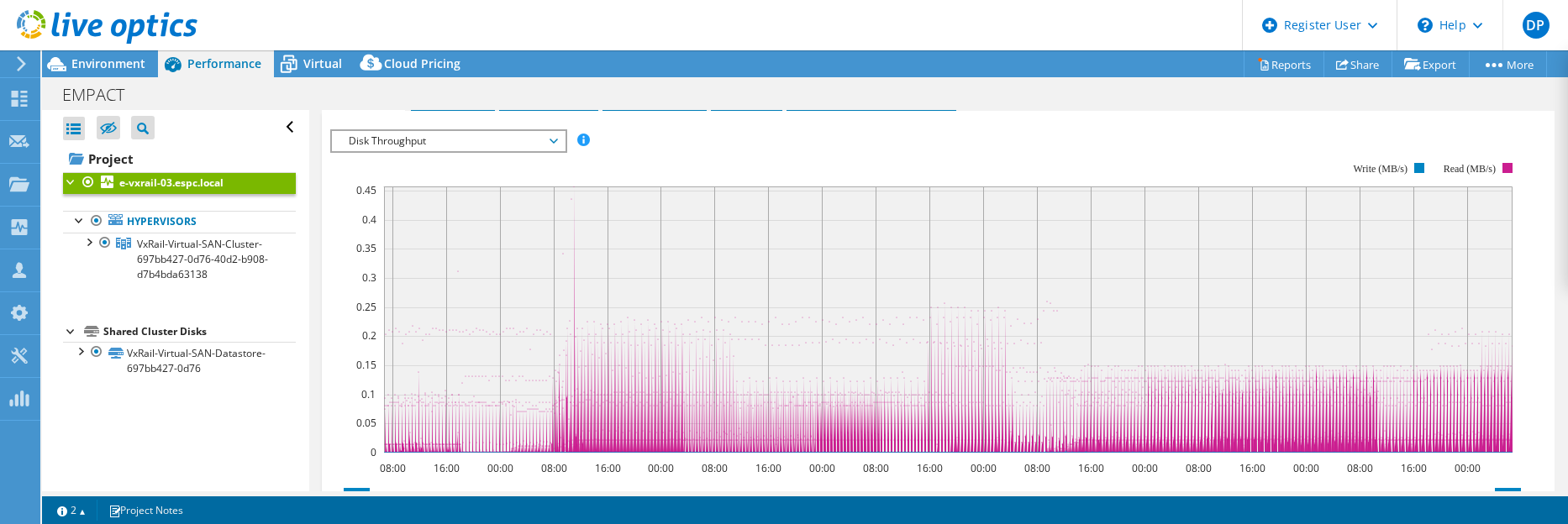
click at [551, 136] on span "Disk Throughput" at bounding box center [448, 141] width 216 height 20
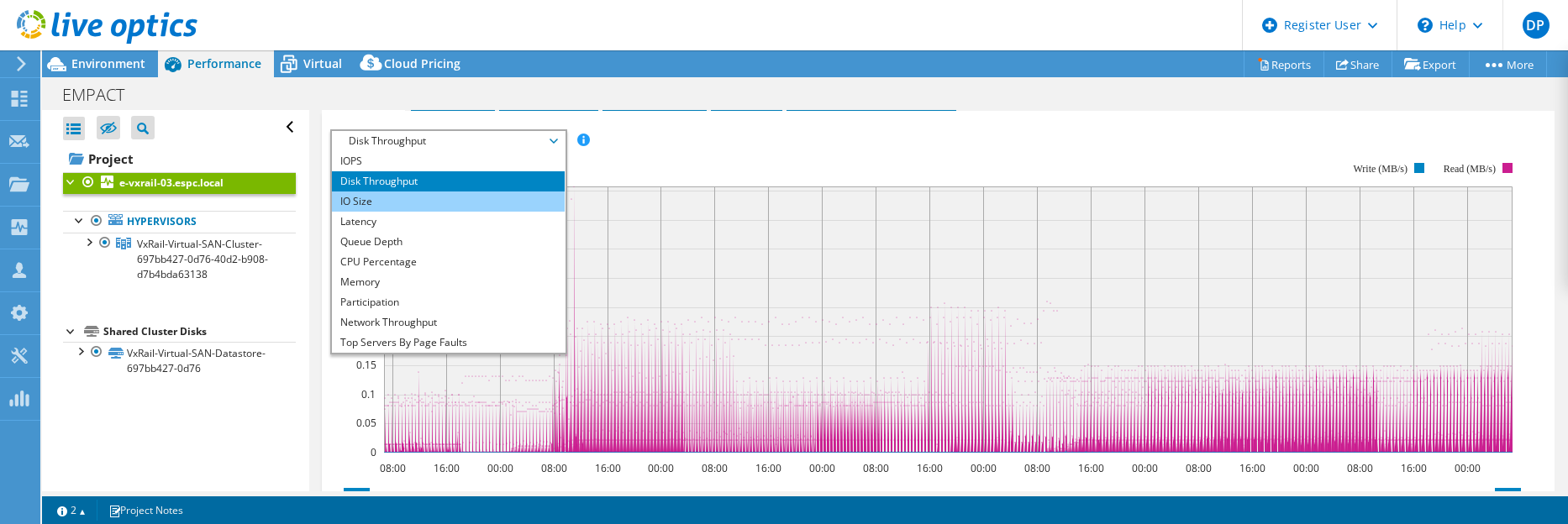
click at [387, 196] on li "IO Size" at bounding box center [448, 202] width 233 height 20
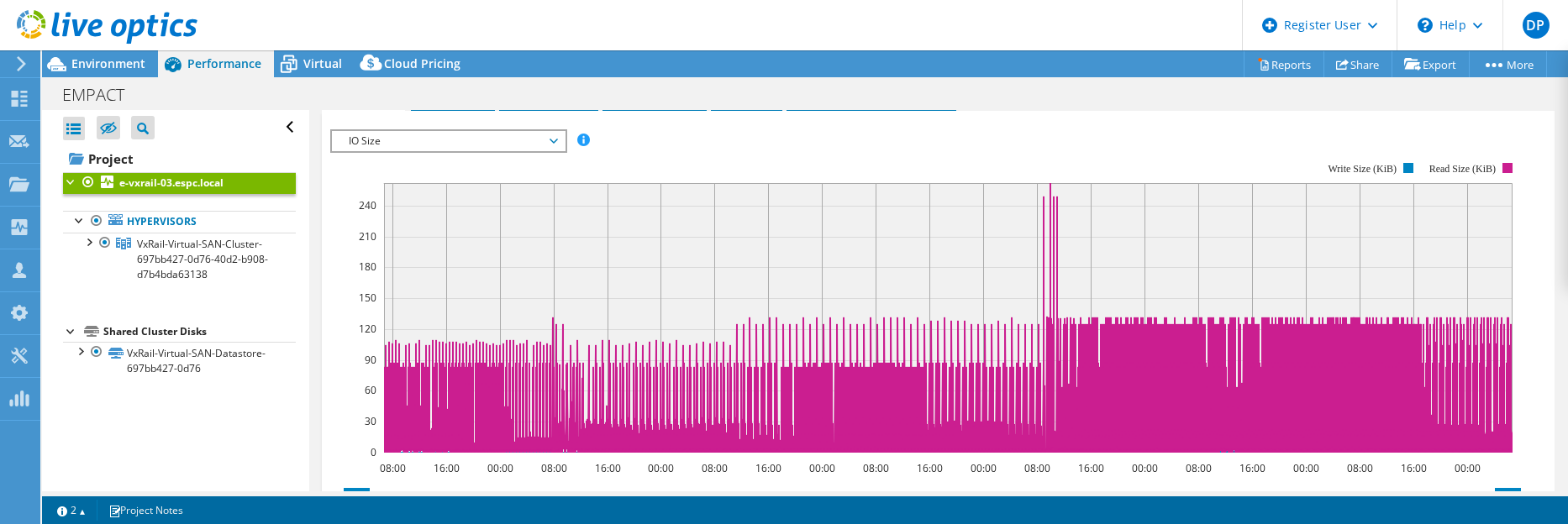
click at [547, 133] on span "IO Size" at bounding box center [448, 141] width 216 height 20
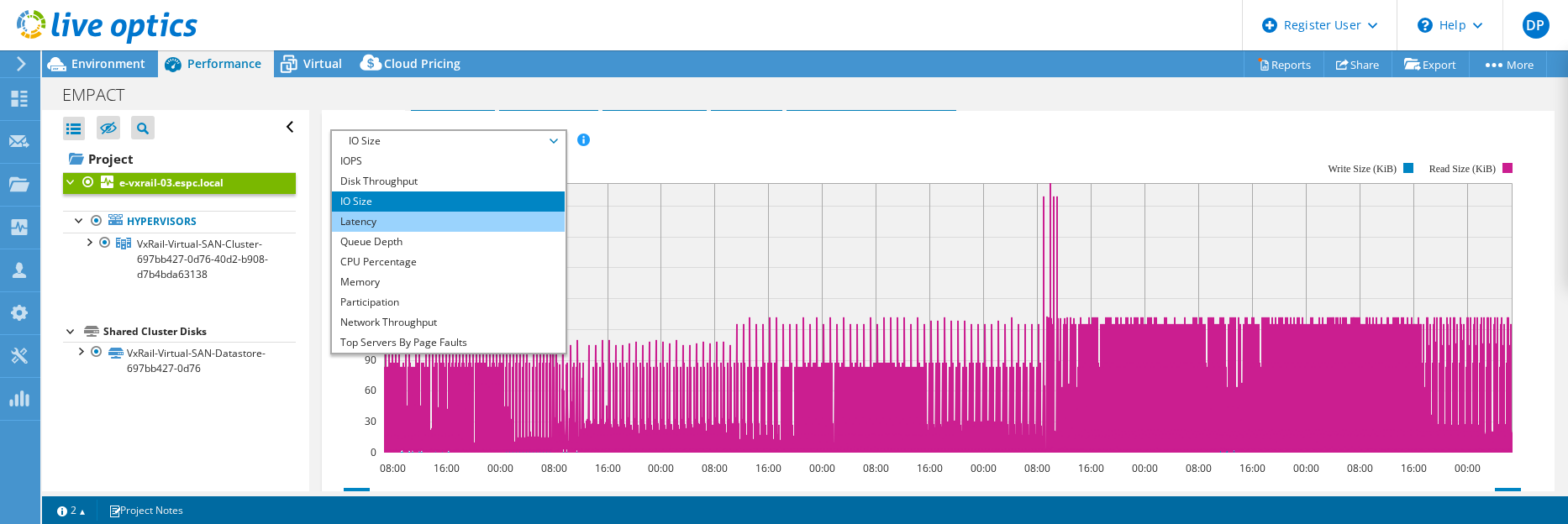
click at [396, 215] on li "Latency" at bounding box center [448, 222] width 233 height 20
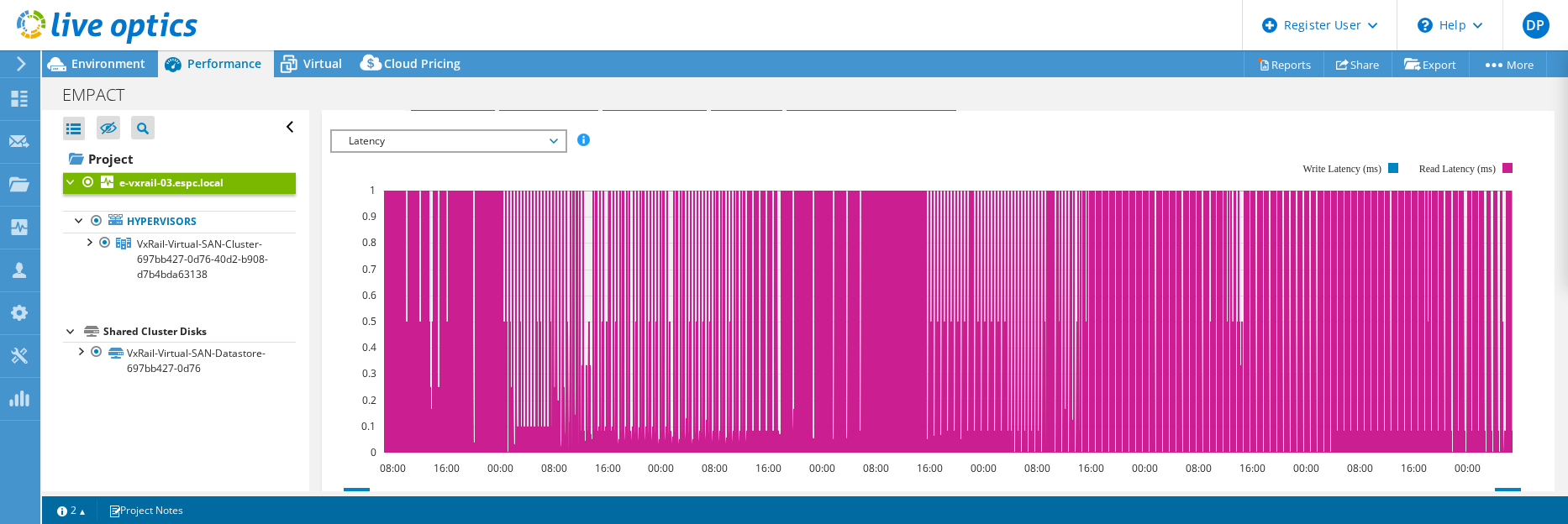
click at [556, 132] on span "Latency" at bounding box center [448, 141] width 216 height 20
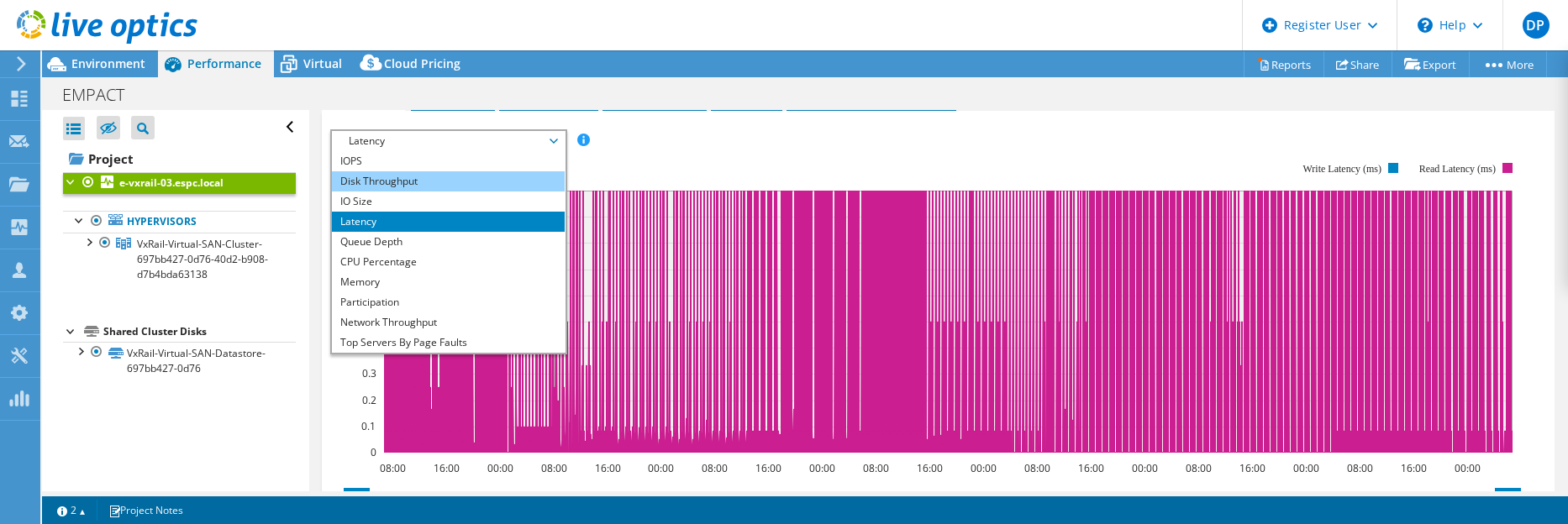
drag, startPoint x: 400, startPoint y: 163, endPoint x: 425, endPoint y: 167, distance: 25.3
click at [400, 163] on li "IOPS" at bounding box center [448, 162] width 233 height 20
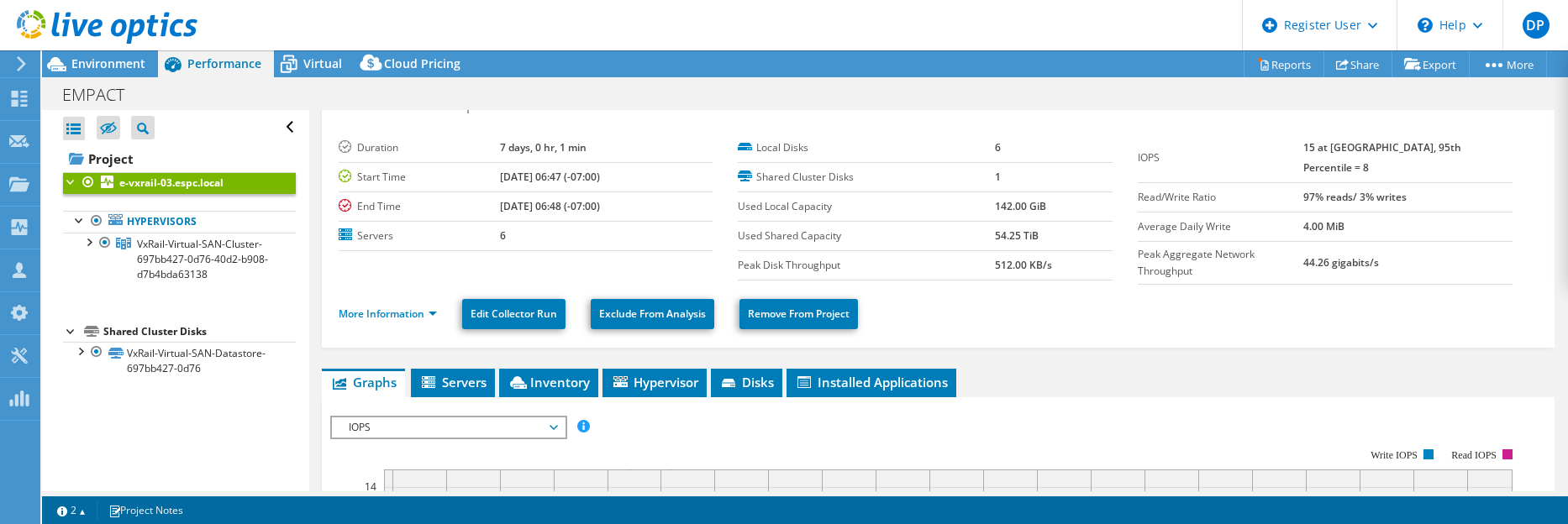
scroll to position [0, 0]
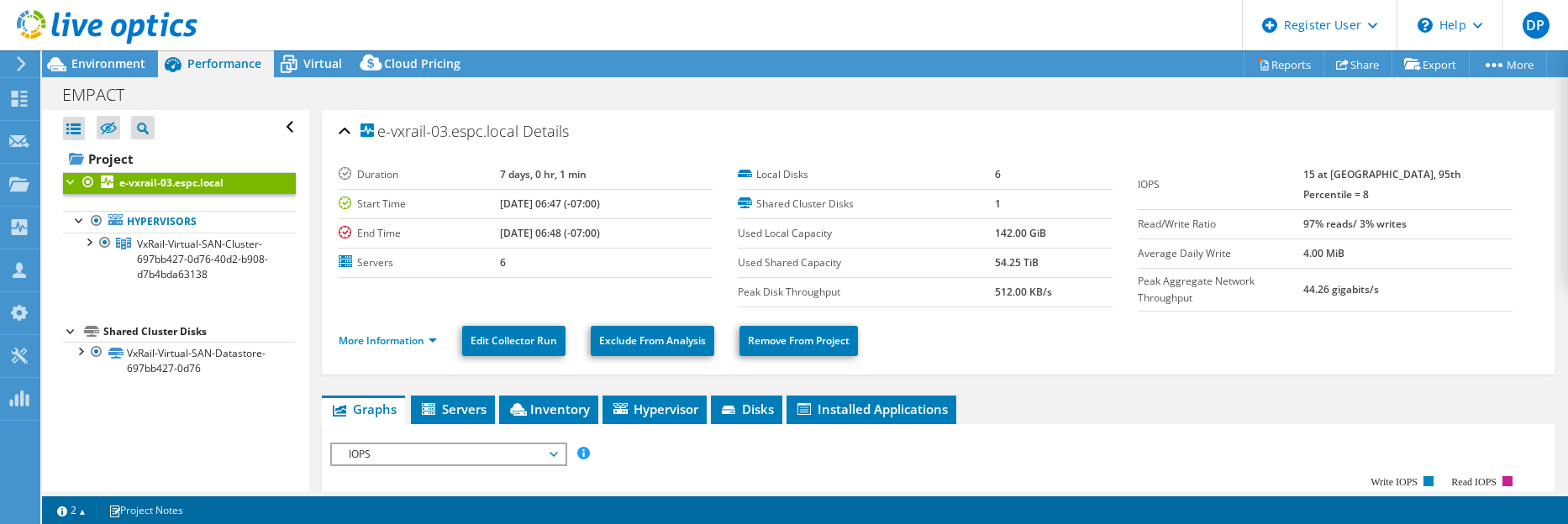
drag, startPoint x: 1440, startPoint y: 204, endPoint x: 1330, endPoint y: 204, distance: 110.0
click at [1330, 209] on tr "Read/Write Ratio 97% reads/ 3% writes" at bounding box center [1325, 224] width 375 height 29
drag, startPoint x: 1044, startPoint y: 235, endPoint x: 928, endPoint y: 239, distance: 116.1
click at [928, 238] on tr "Used Local Capacity 142.00 GiB" at bounding box center [925, 233] width 375 height 29
drag, startPoint x: 928, startPoint y: 239, endPoint x: 933, endPoint y: 278, distance: 39.3
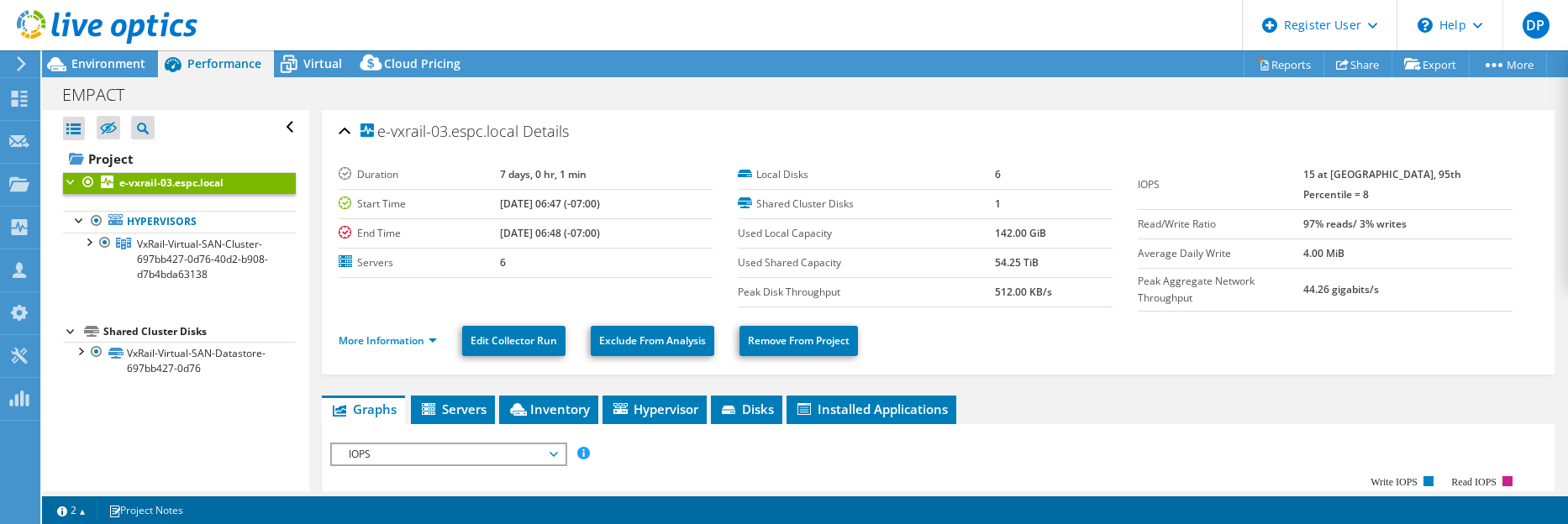
click at [937, 276] on tr "Used Shared Capacity 54.25 TiB" at bounding box center [925, 262] width 375 height 29
click at [397, 333] on link "More Information" at bounding box center [388, 341] width 99 height 15
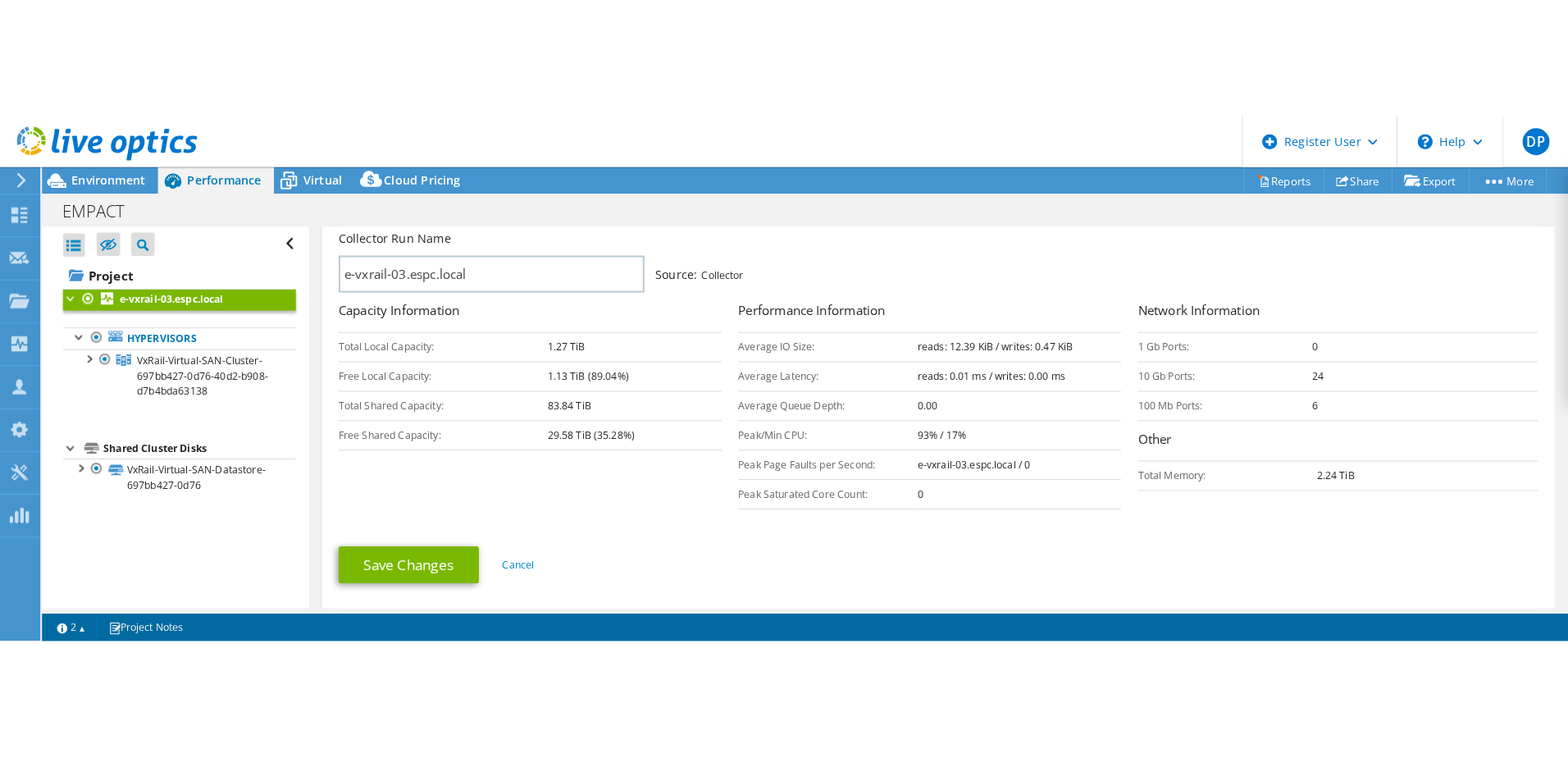
scroll to position [246, 0]
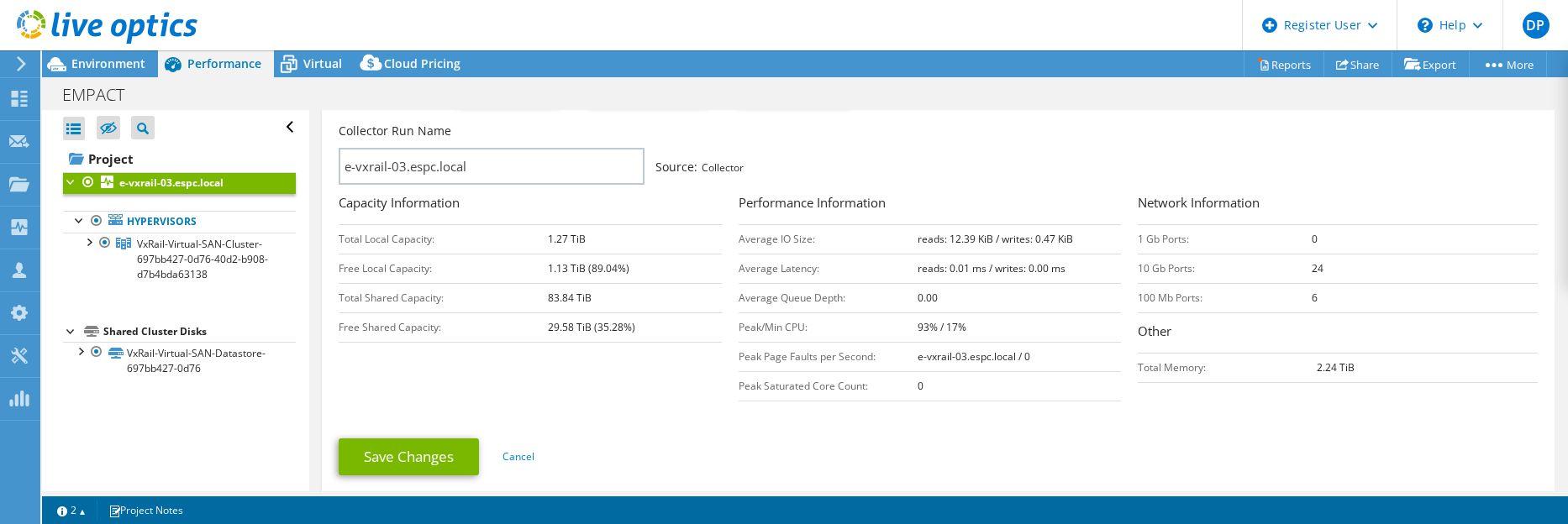
drag, startPoint x: 1073, startPoint y: 258, endPoint x: 894, endPoint y: 260, distance: 179.0
click at [894, 260] on tr "Average Latency: reads: 0.01 ms / writes: 0.00 ms" at bounding box center [929, 268] width 383 height 29
drag, startPoint x: 894, startPoint y: 260, endPoint x: 1075, endPoint y: 226, distance: 184.2
click at [1075, 225] on td "reads: 12.39 KiB / writes: 0.47 KiB" at bounding box center [1019, 239] width 204 height 29
drag, startPoint x: 1071, startPoint y: 235, endPoint x: 910, endPoint y: 241, distance: 161.1
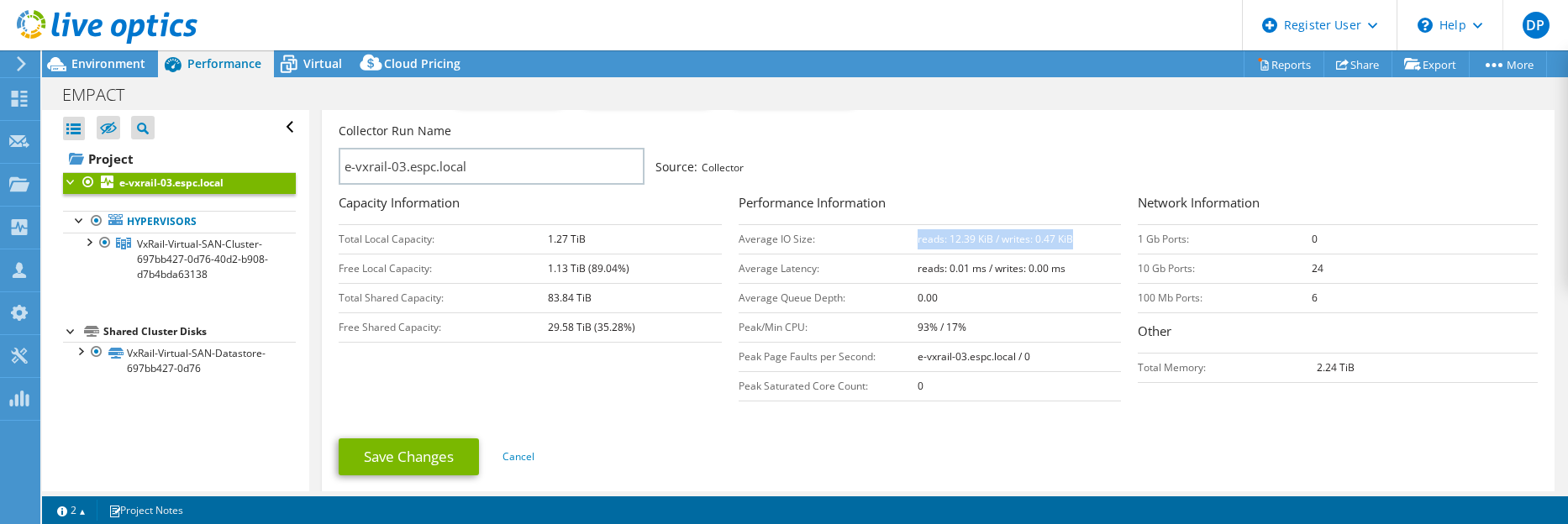
click at [910, 241] on tr "Average IO Size: reads: 12.39 KiB / writes: 0.47 KiB" at bounding box center [929, 239] width 383 height 29
click at [1361, 364] on td "2.24 TiB" at bounding box center [1427, 367] width 221 height 29
click at [84, 68] on span "Environment" at bounding box center [108, 63] width 74 height 16
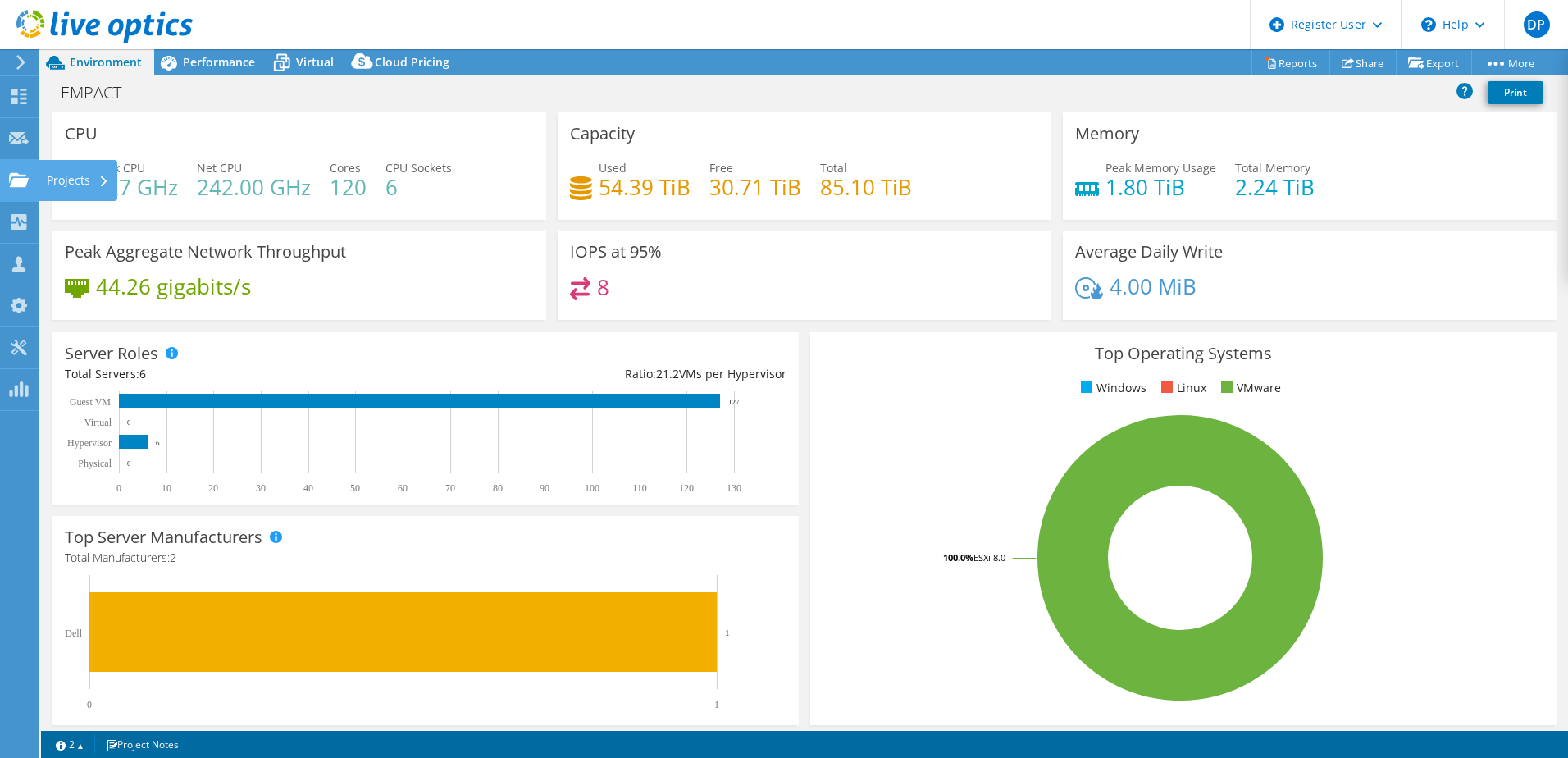
click at [78, 182] on div "Projects" at bounding box center [78, 180] width 78 height 41
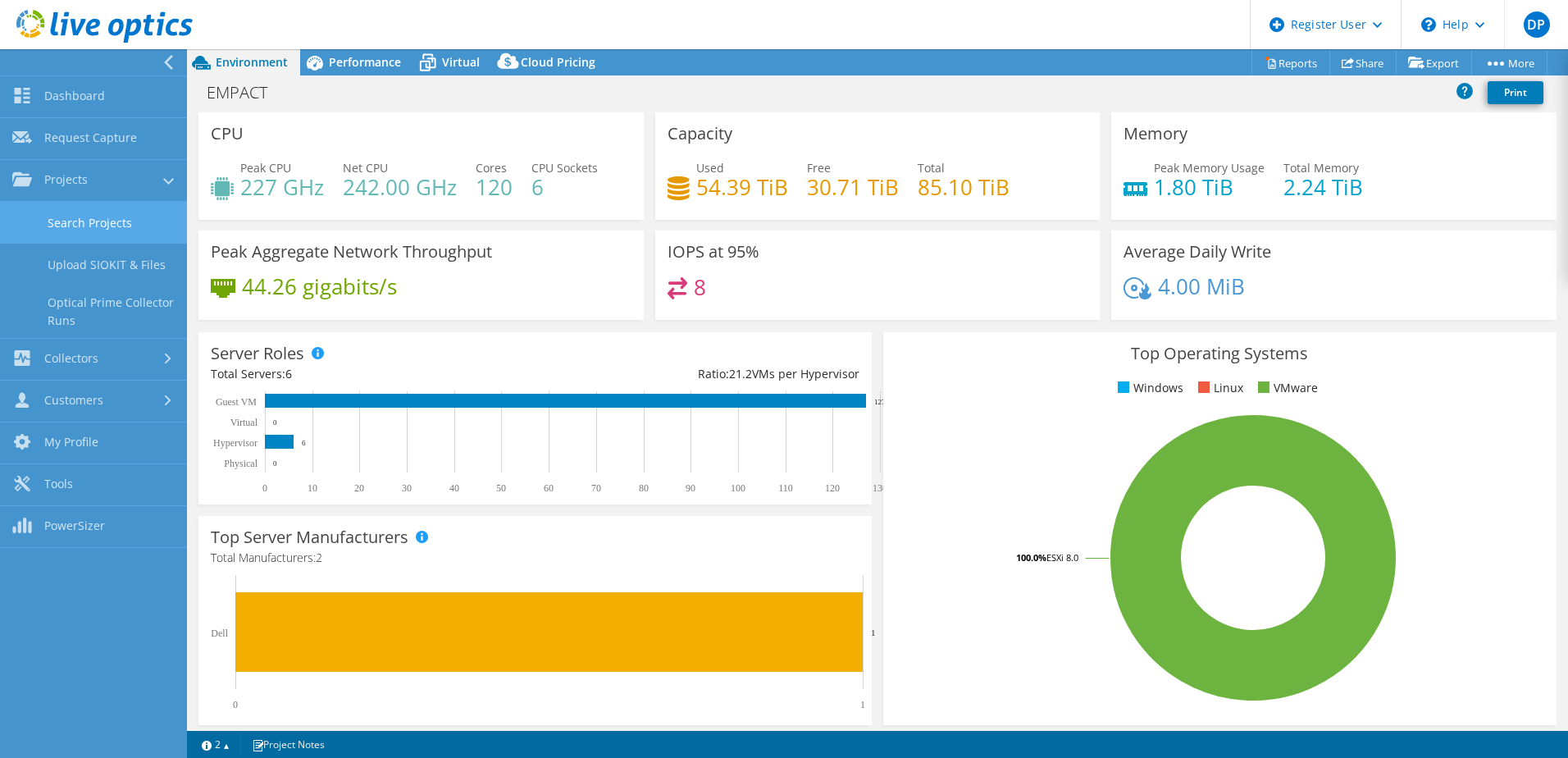
click at [79, 226] on link "Search Projects" at bounding box center [94, 222] width 187 height 42
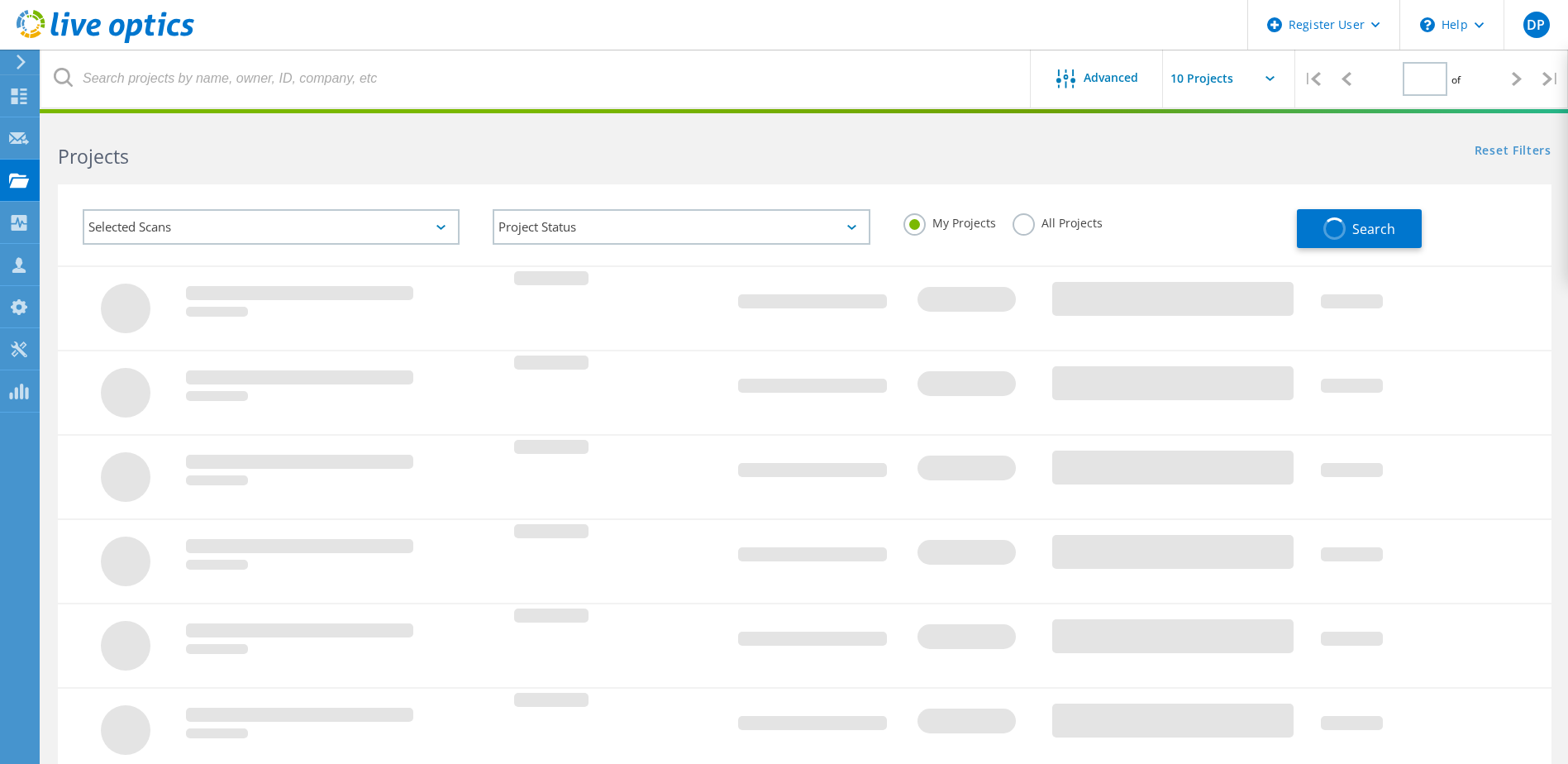
type input "1"
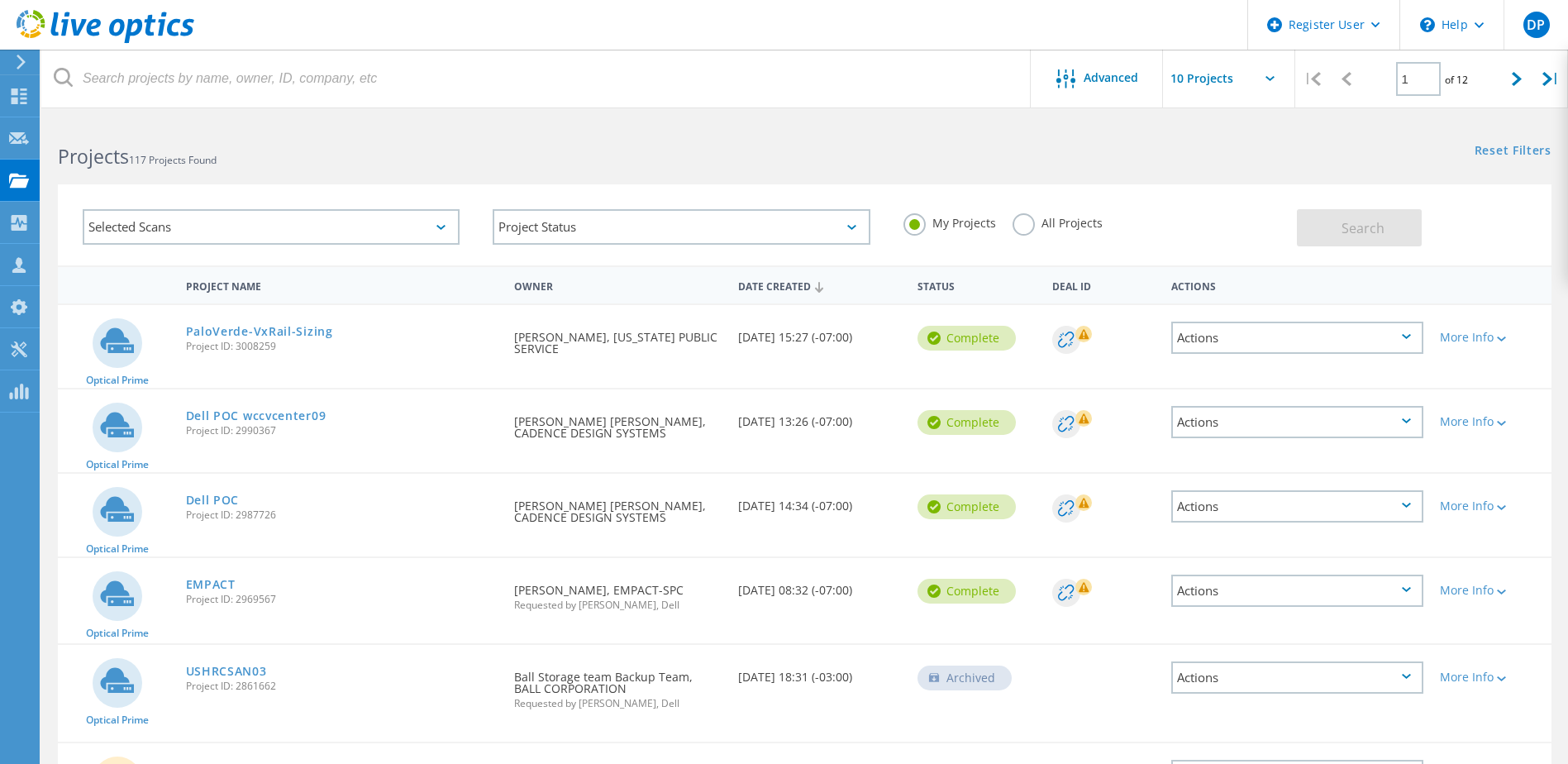
click at [1183, 347] on div "Actions" at bounding box center [1297, 338] width 252 height 32
click at [1114, 164] on div "Selected Scans Project Status In Progress Complete Published Anonymous Archived…" at bounding box center [805, 214] width 1527 height 102
